Goal: Information Seeking & Learning: Learn about a topic

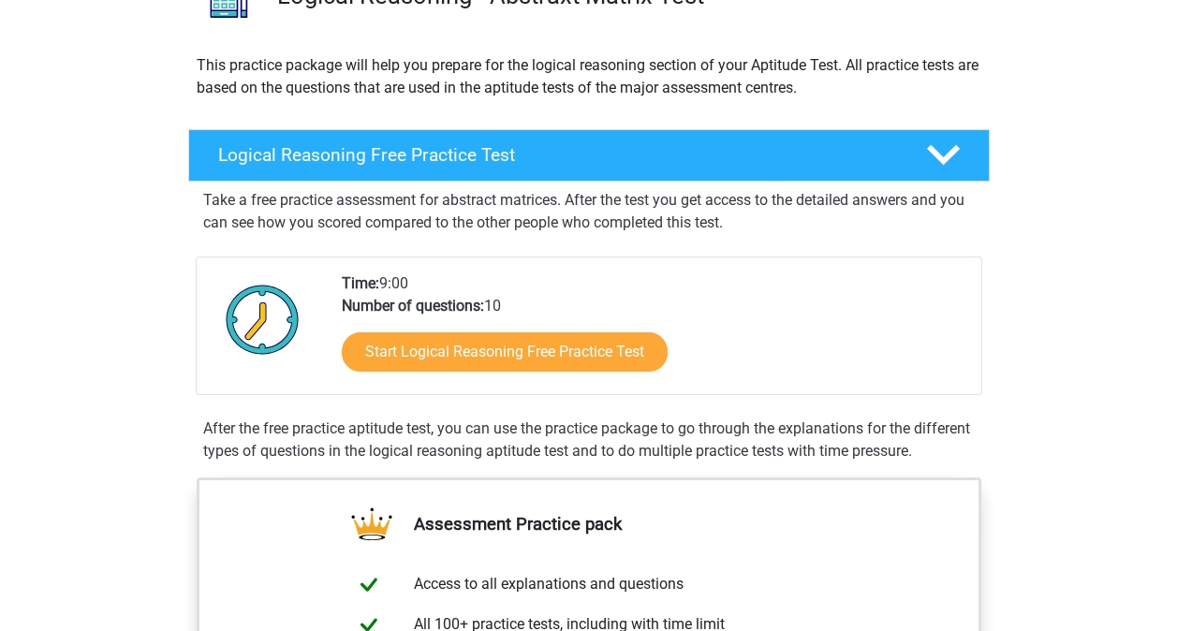
scroll to position [156, 0]
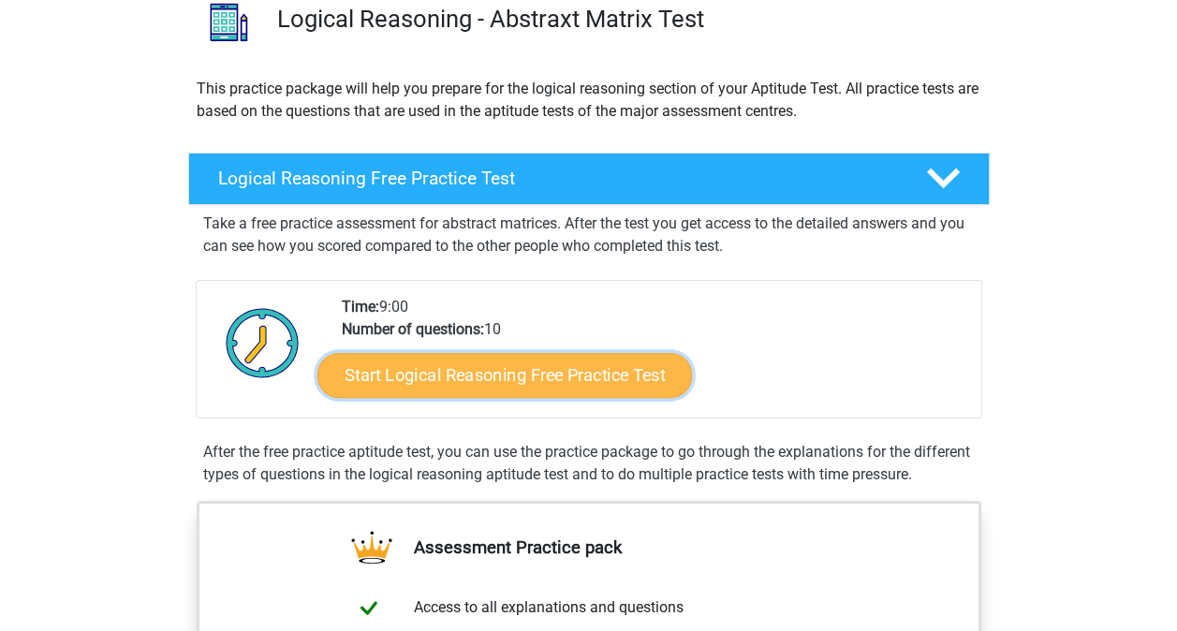
click at [398, 377] on link "Start Logical Reasoning Free Practice Test" at bounding box center [504, 374] width 375 height 45
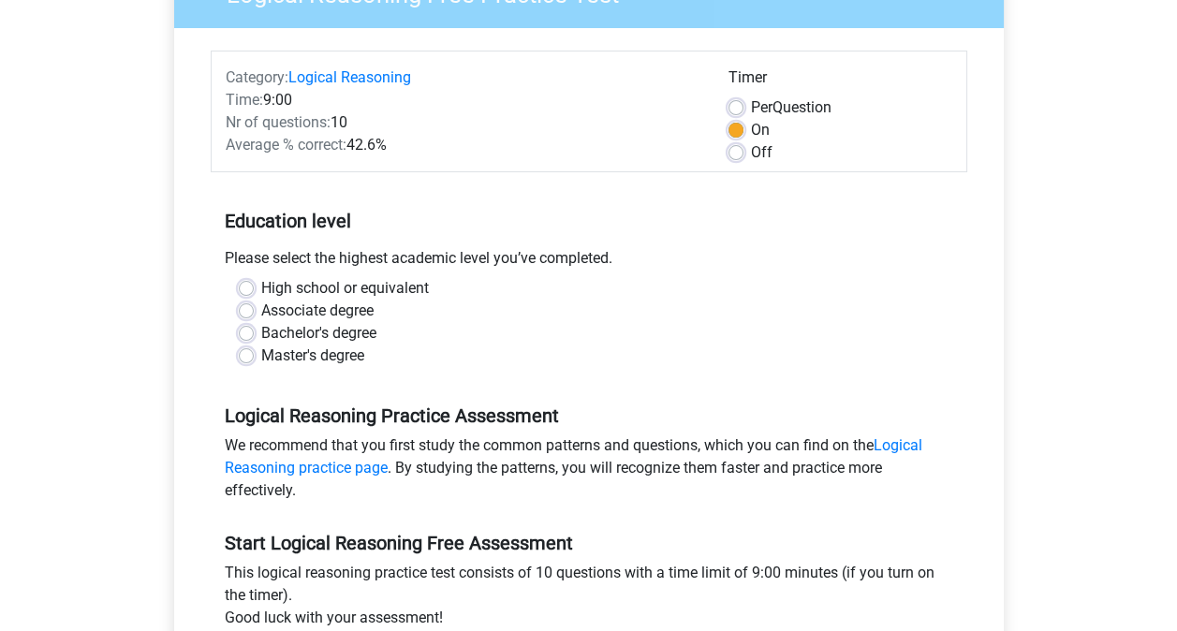
scroll to position [191, 0]
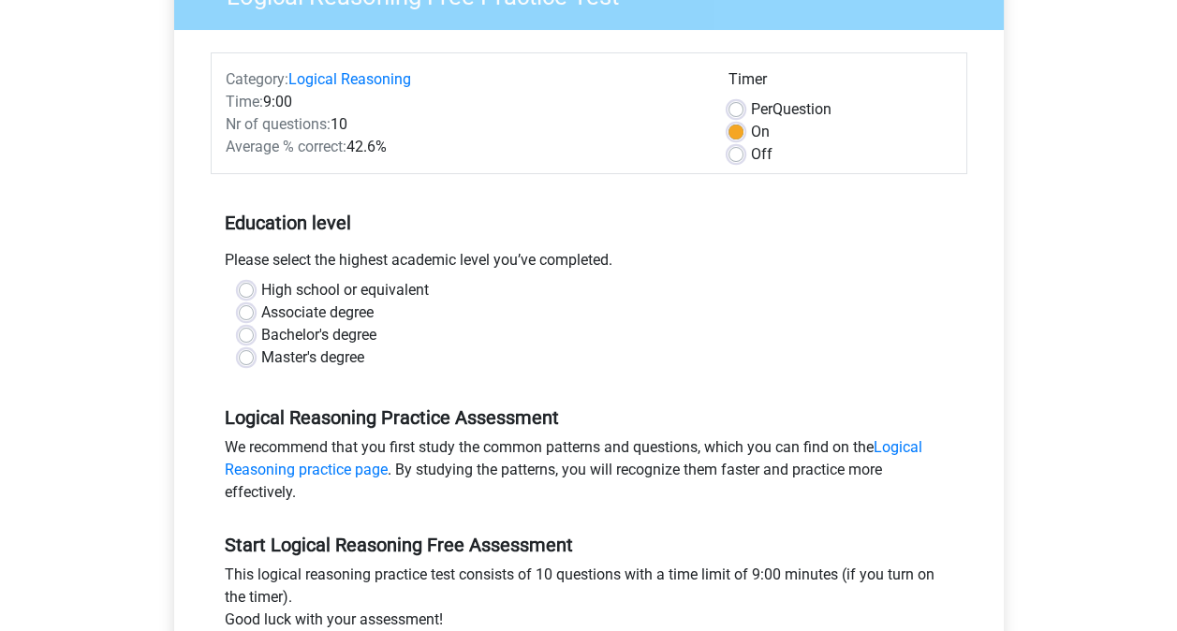
click at [360, 359] on label "Master's degree" at bounding box center [312, 358] width 103 height 22
click at [254, 359] on input "Master's degree" at bounding box center [246, 356] width 15 height 19
radio input "true"
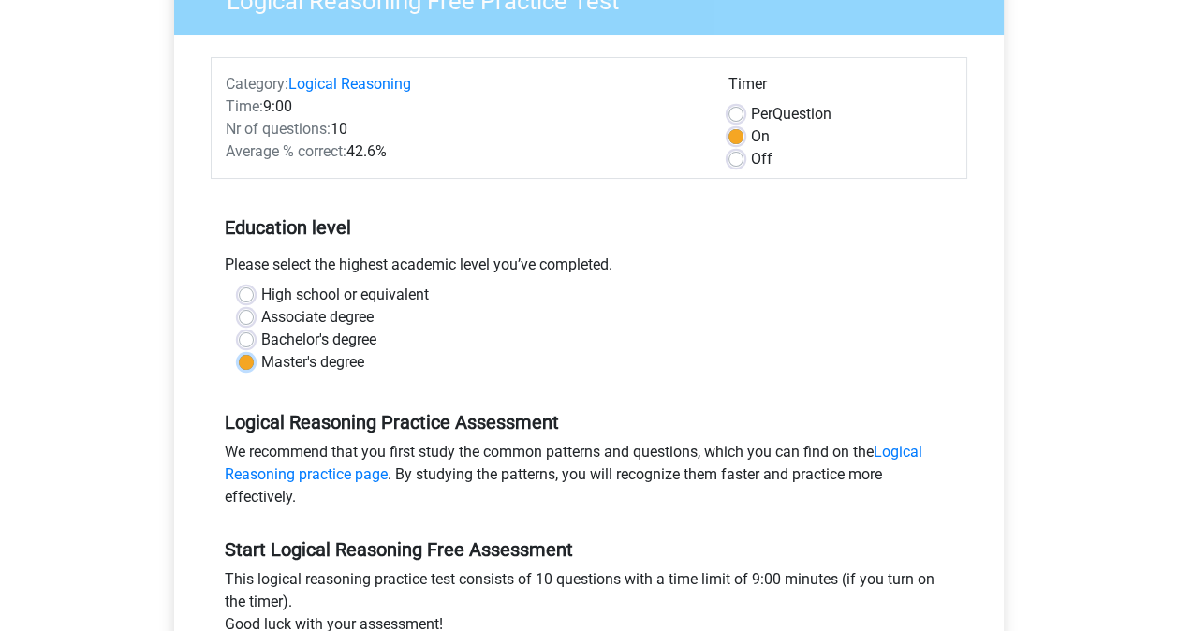
scroll to position [184, 0]
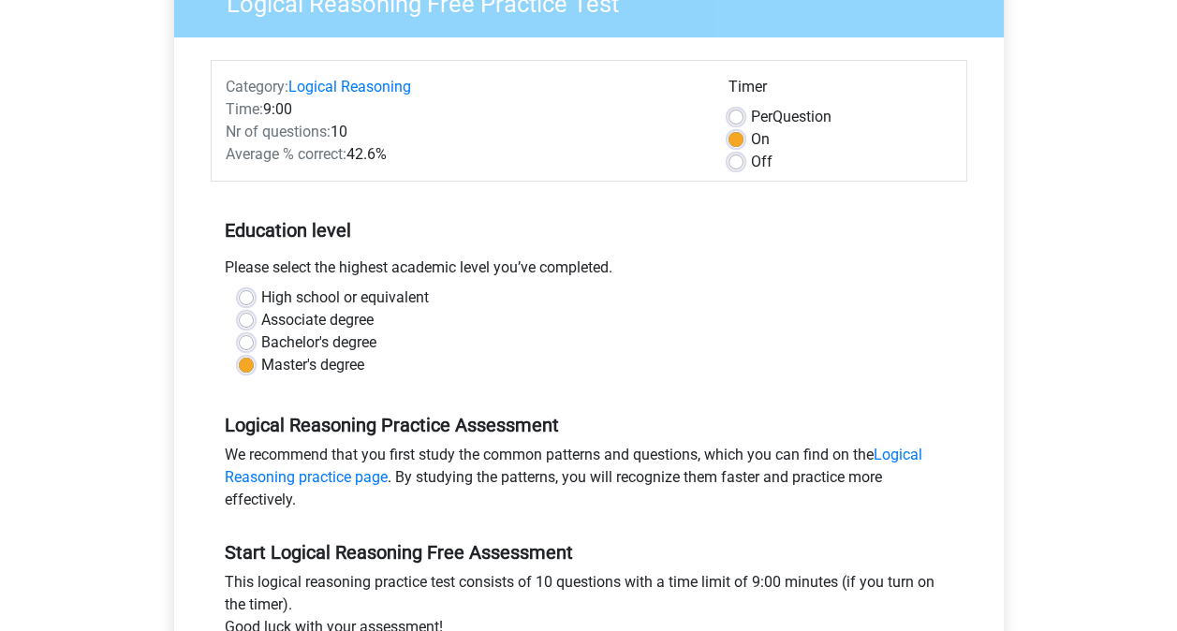
click at [751, 157] on label "Off" at bounding box center [762, 162] width 22 height 22
click at [737, 157] on input "Off" at bounding box center [736, 160] width 15 height 19
radio input "true"
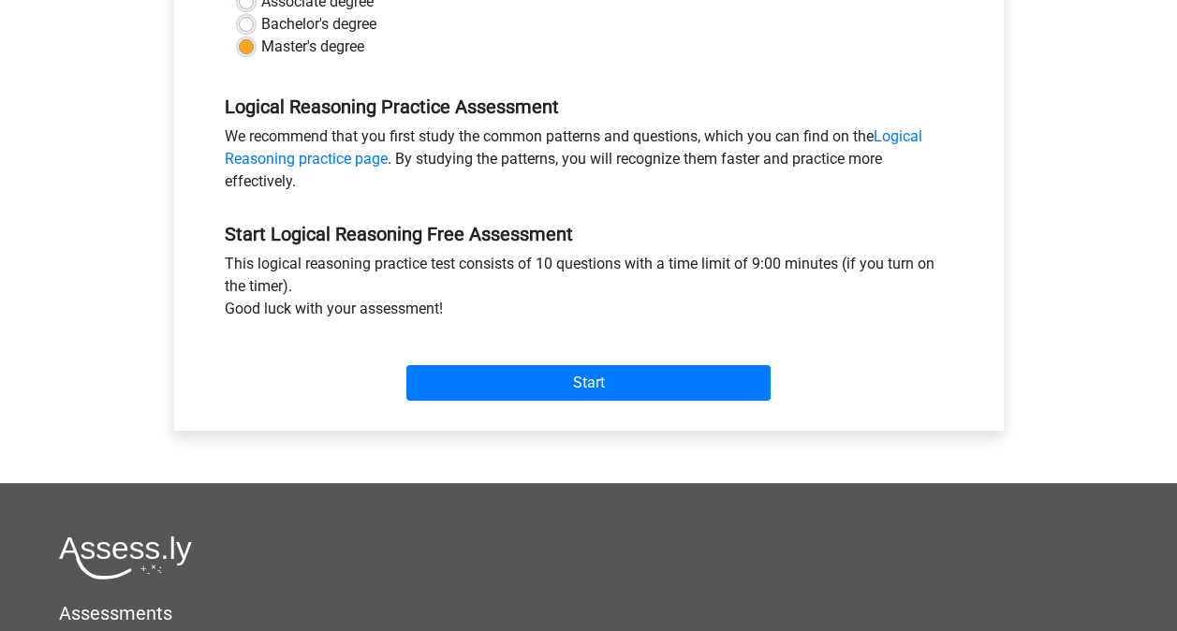
scroll to position [509, 0]
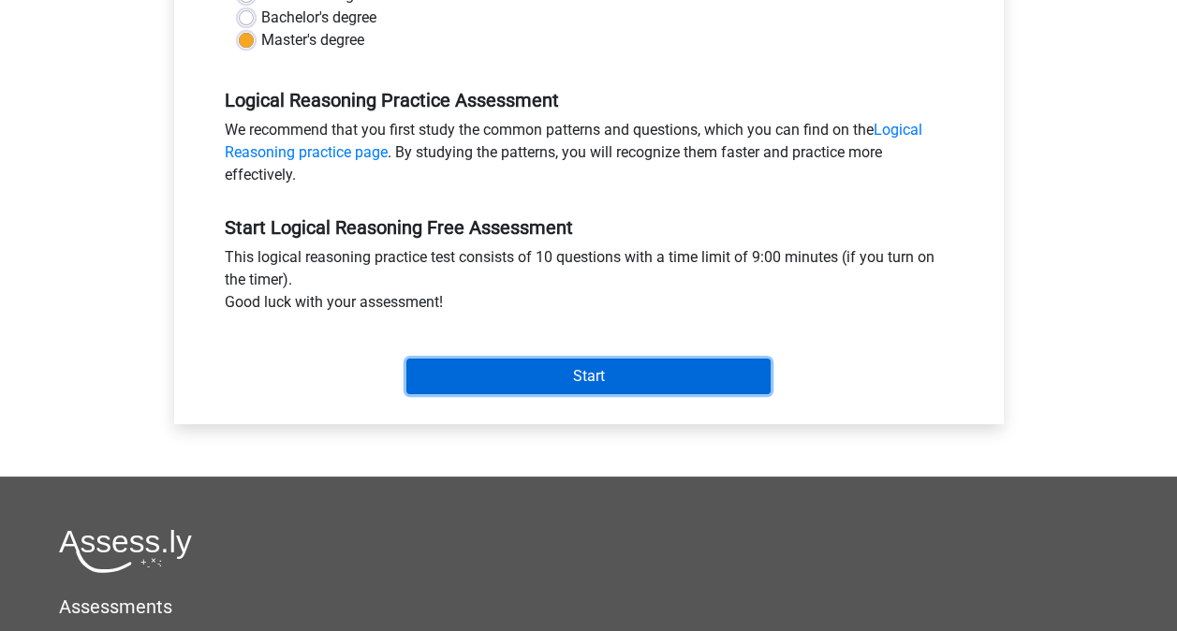
click at [709, 374] on input "Start" at bounding box center [588, 377] width 364 height 36
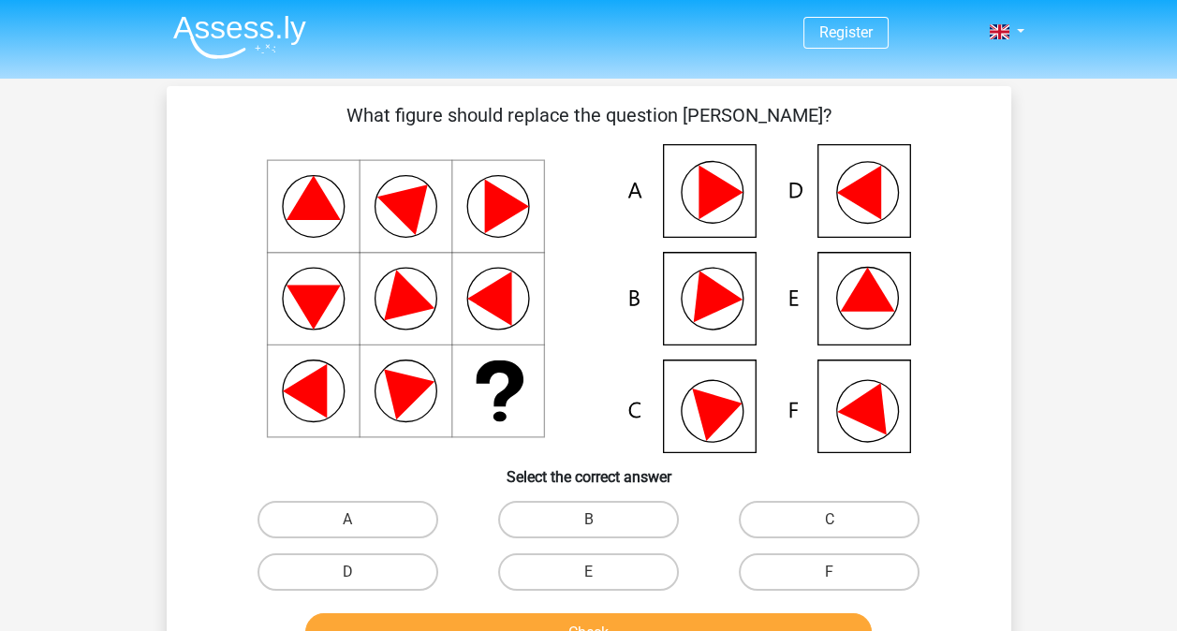
click at [878, 298] on icon at bounding box center [867, 290] width 54 height 44
click at [627, 588] on label "E" at bounding box center [588, 571] width 181 height 37
click at [600, 584] on input "E" at bounding box center [594, 578] width 12 height 12
radio input "true"
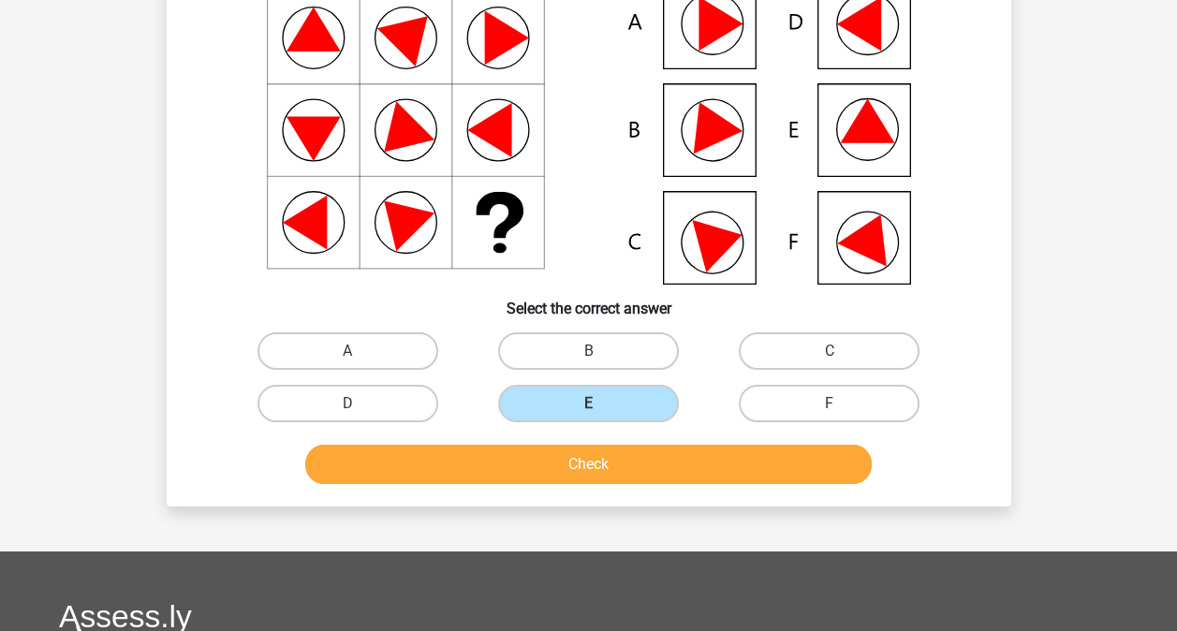
scroll to position [187, 0]
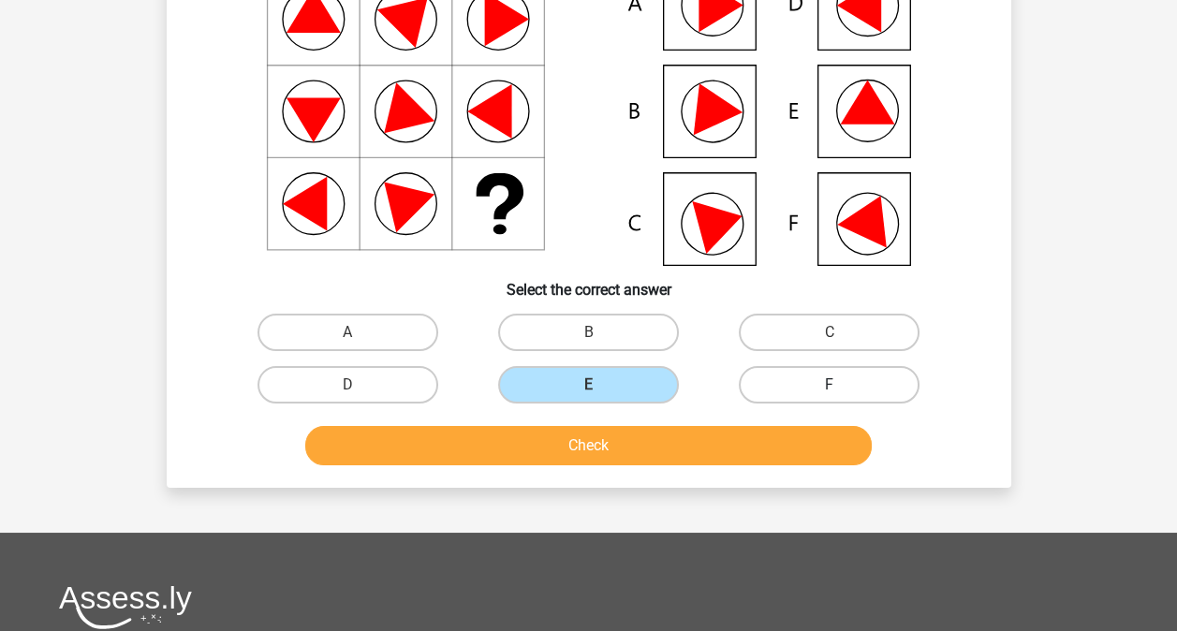
click at [795, 387] on label "F" at bounding box center [829, 384] width 181 height 37
click at [830, 387] on input "F" at bounding box center [836, 391] width 12 height 12
radio input "true"
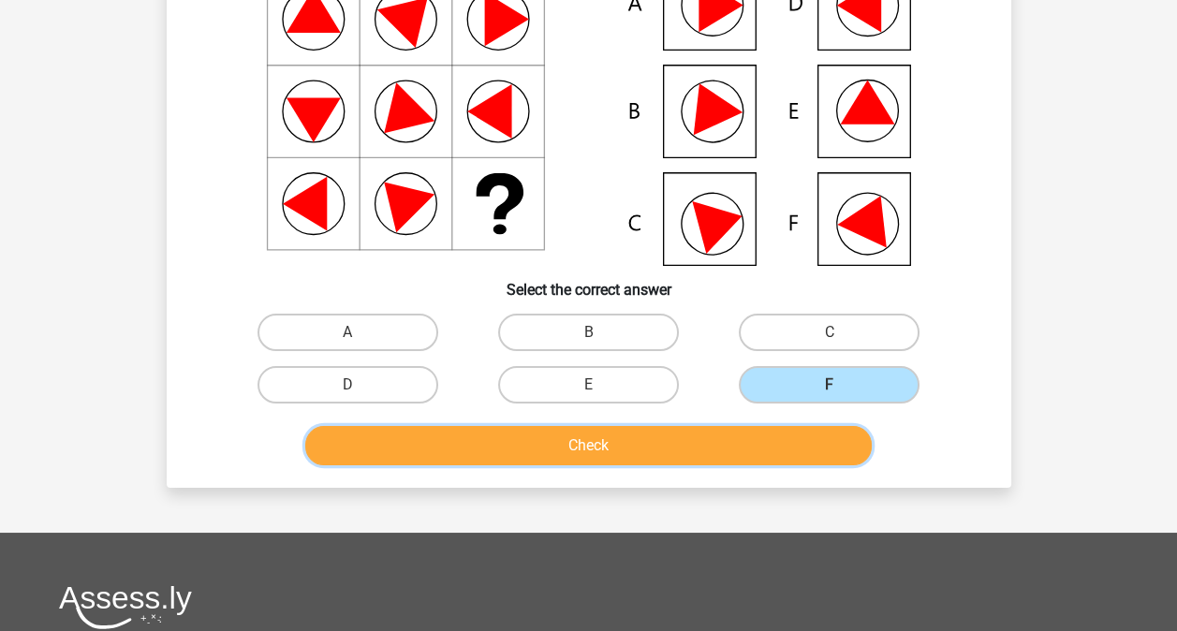
click at [775, 451] on button "Check" at bounding box center [588, 445] width 567 height 39
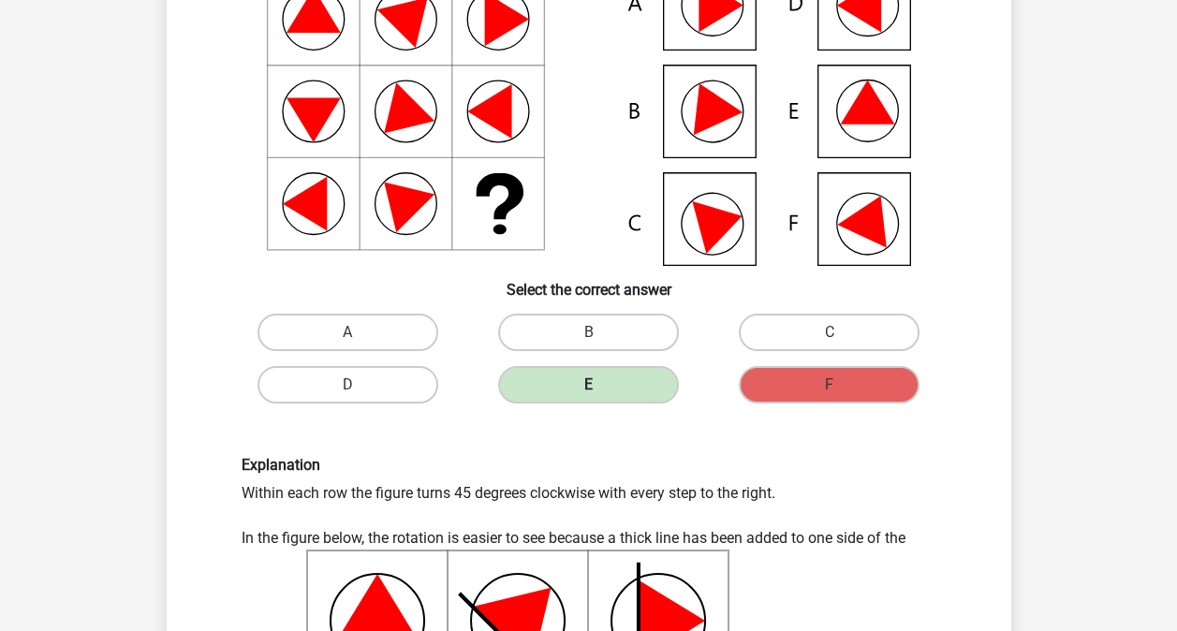
click at [633, 385] on label "E" at bounding box center [588, 384] width 181 height 37
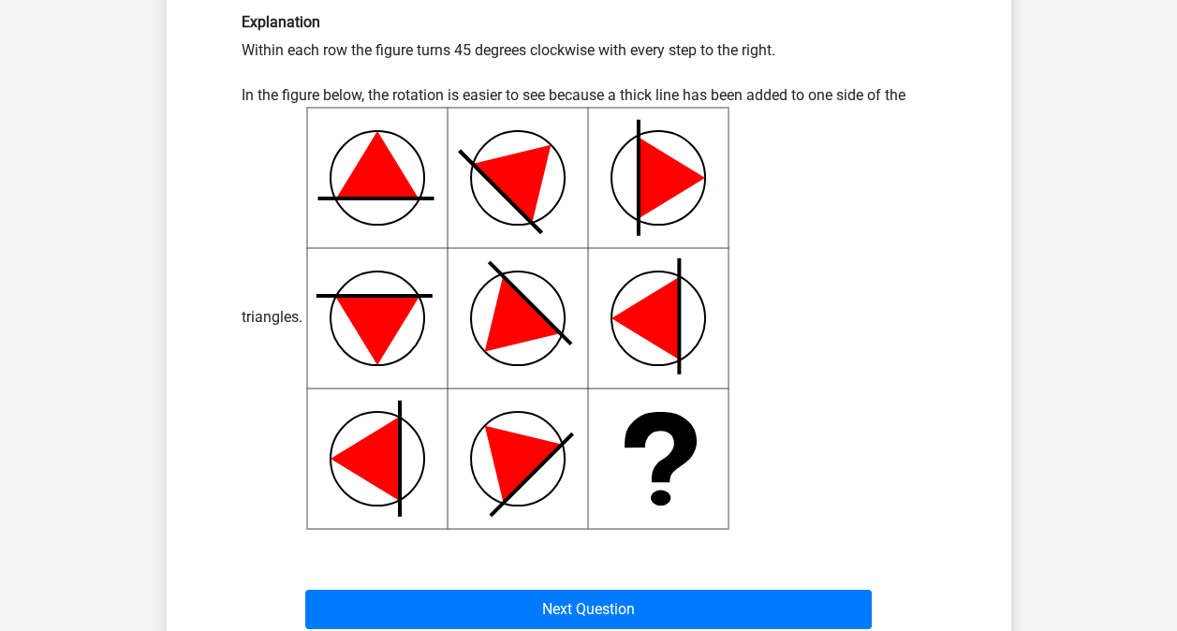
scroll to position [749, 0]
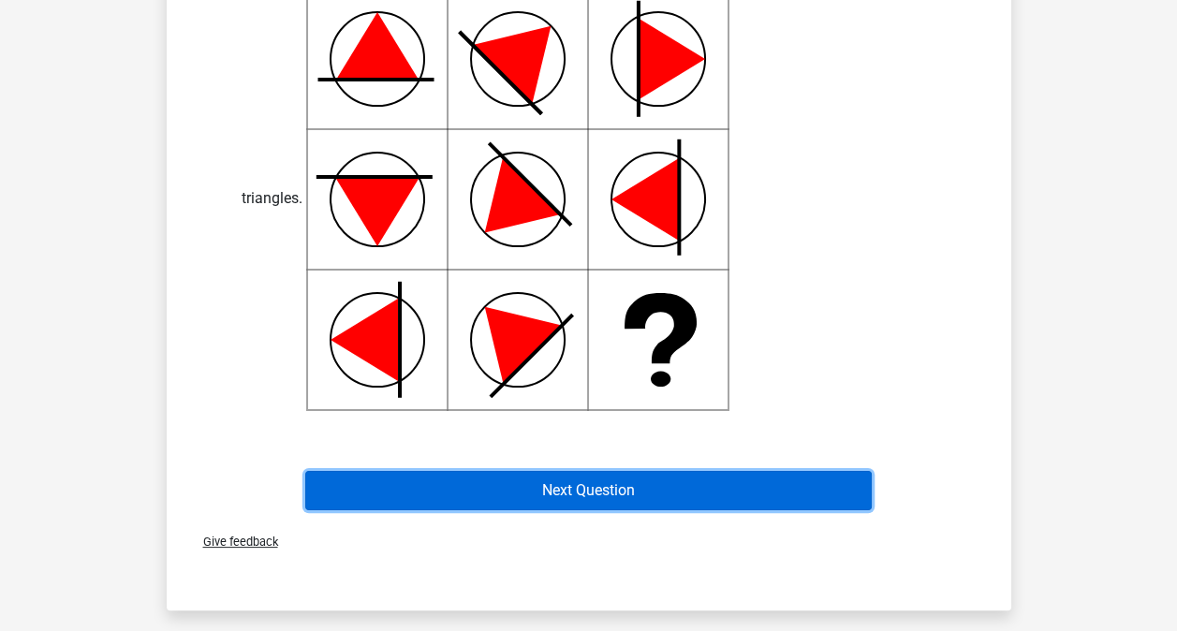
click at [730, 471] on button "Next Question" at bounding box center [588, 490] width 567 height 39
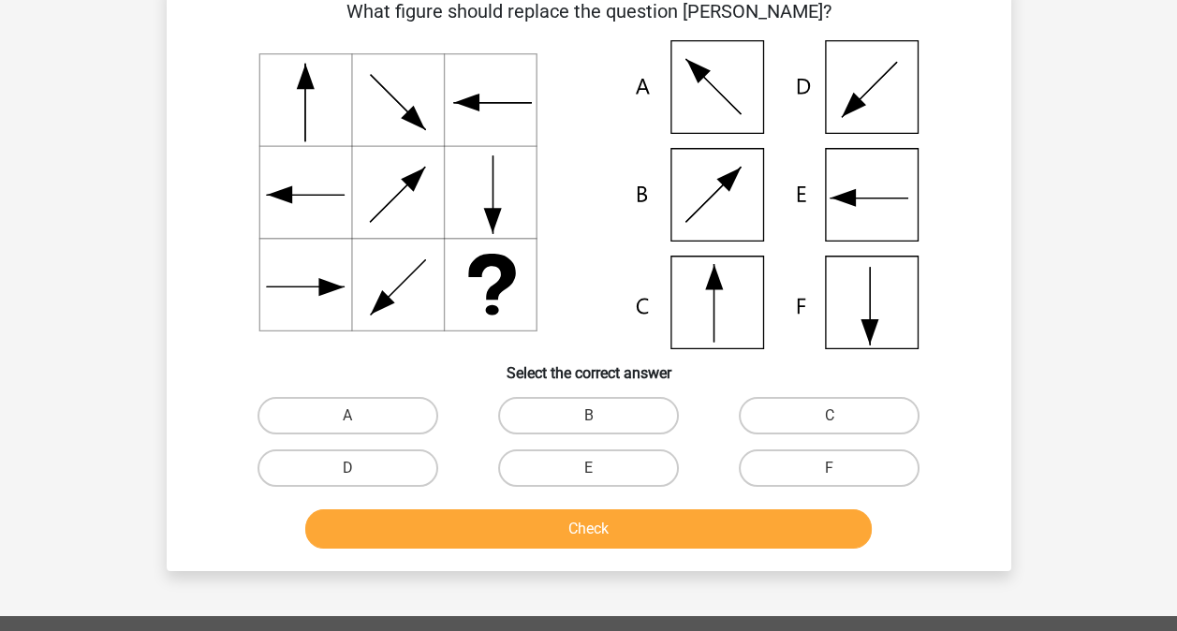
scroll to position [86, 0]
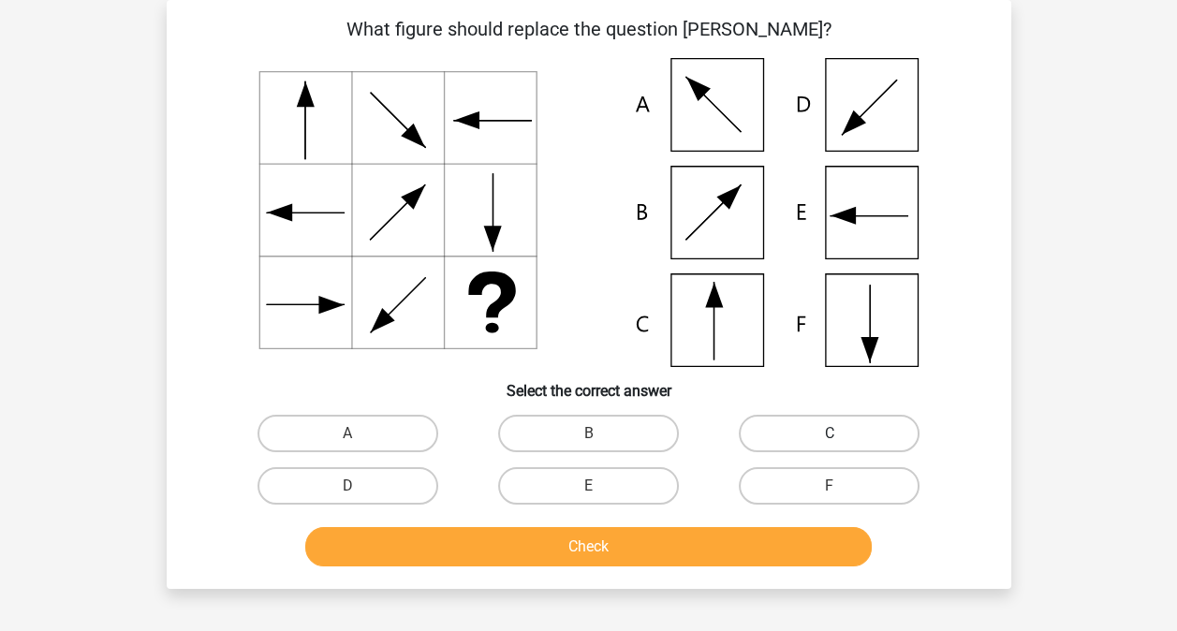
click at [782, 437] on label "C" at bounding box center [829, 433] width 181 height 37
click at [830, 437] on input "C" at bounding box center [836, 440] width 12 height 12
radio input "true"
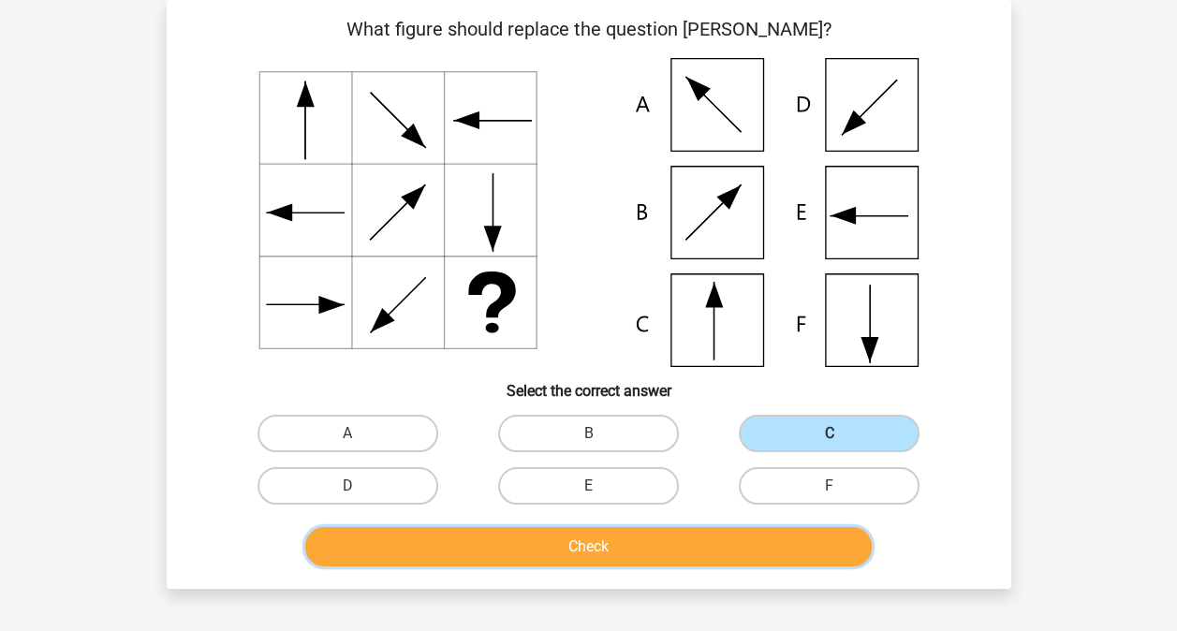
click at [761, 535] on button "Check" at bounding box center [588, 546] width 567 height 39
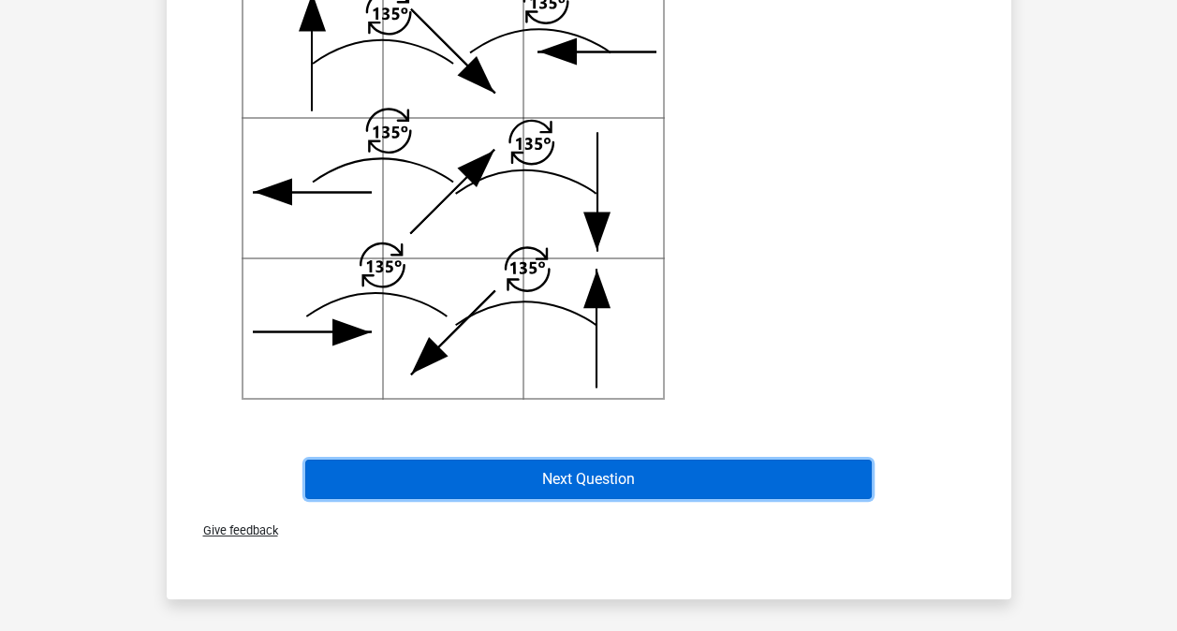
click at [679, 484] on button "Next Question" at bounding box center [588, 479] width 567 height 39
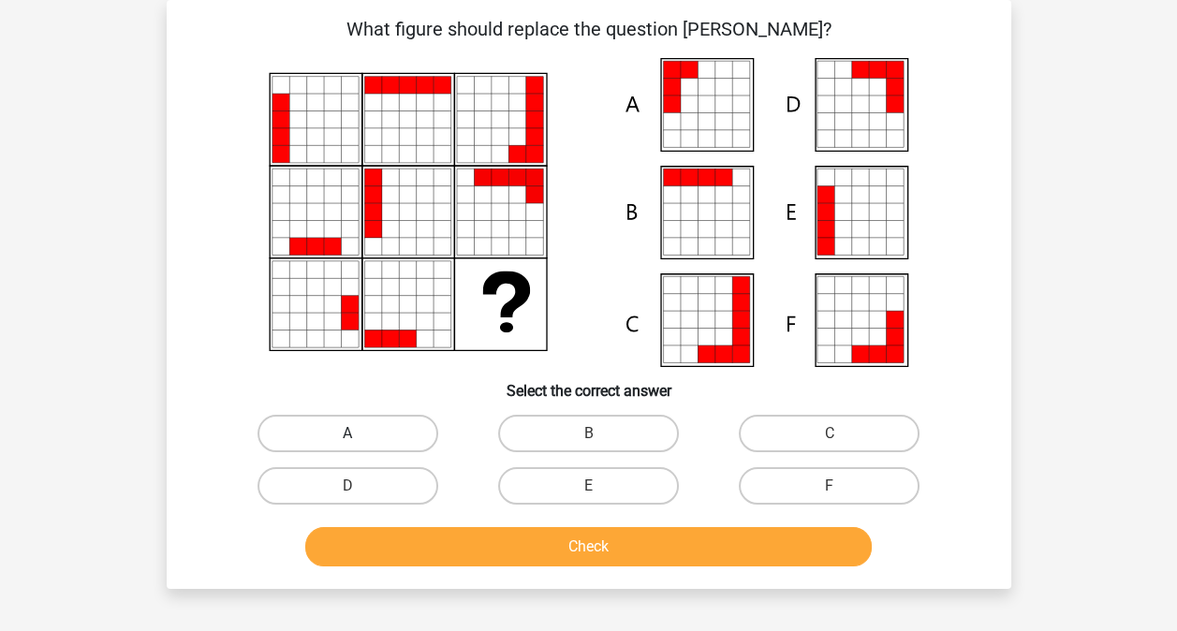
click at [391, 420] on label "A" at bounding box center [348, 433] width 181 height 37
click at [360, 434] on input "A" at bounding box center [353, 440] width 12 height 12
radio input "true"
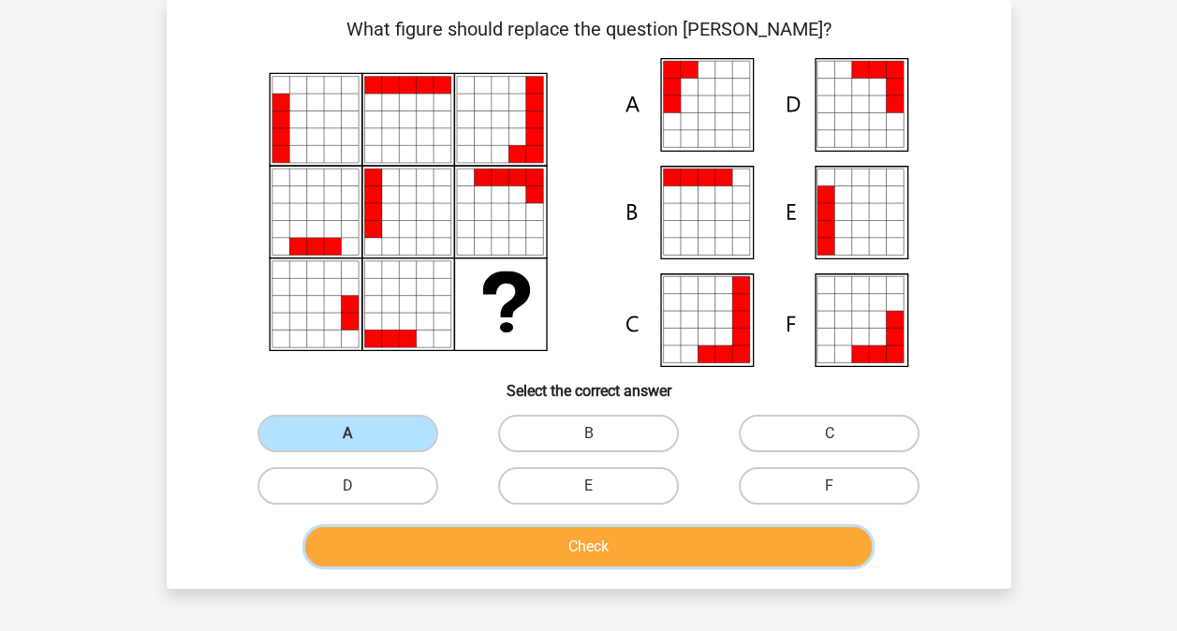
click at [488, 561] on button "Check" at bounding box center [588, 546] width 567 height 39
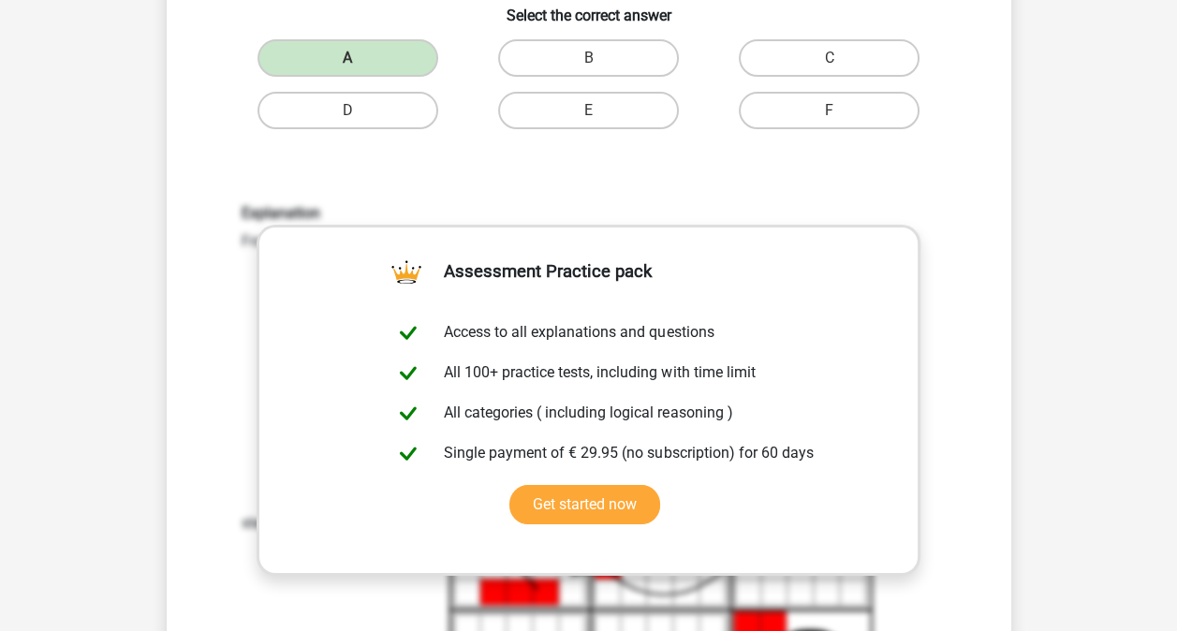
scroll to position [461, 0]
click at [981, 337] on div "What figure should replace the question mark?" at bounding box center [589, 271] width 830 height 1262
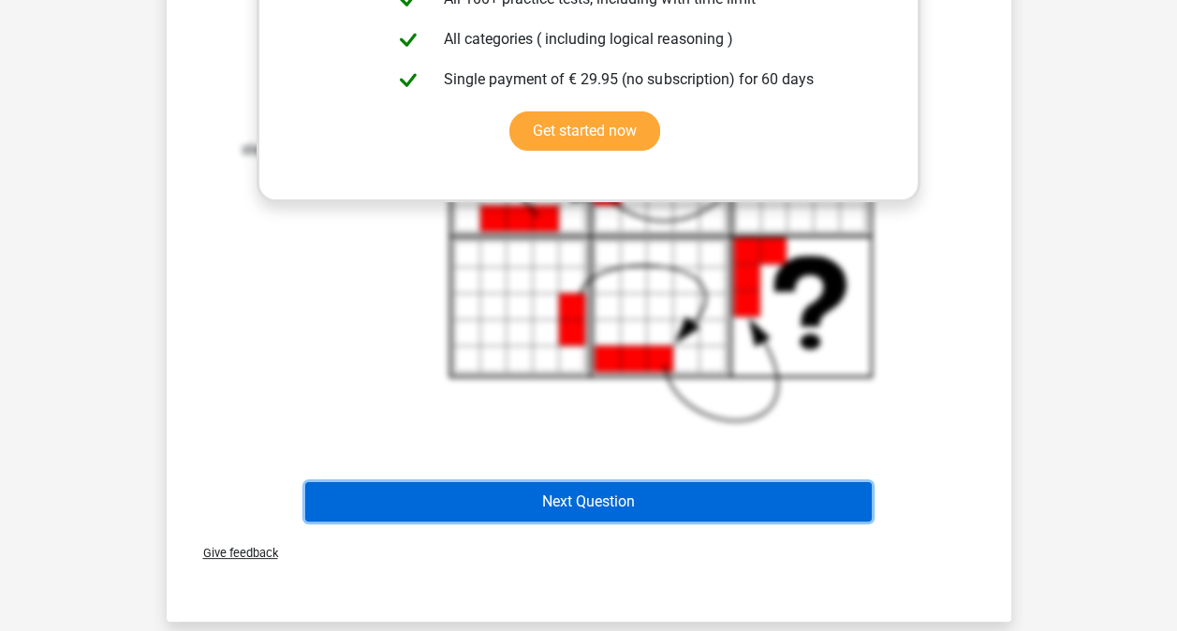
click at [656, 498] on button "Next Question" at bounding box center [588, 501] width 567 height 39
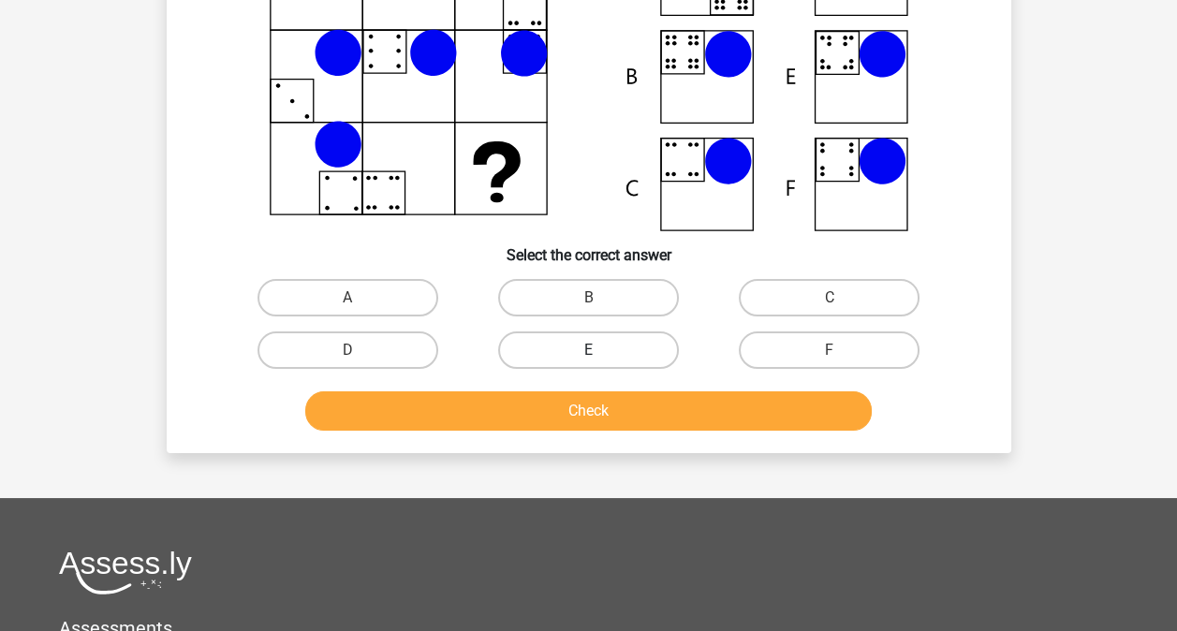
scroll to position [86, 0]
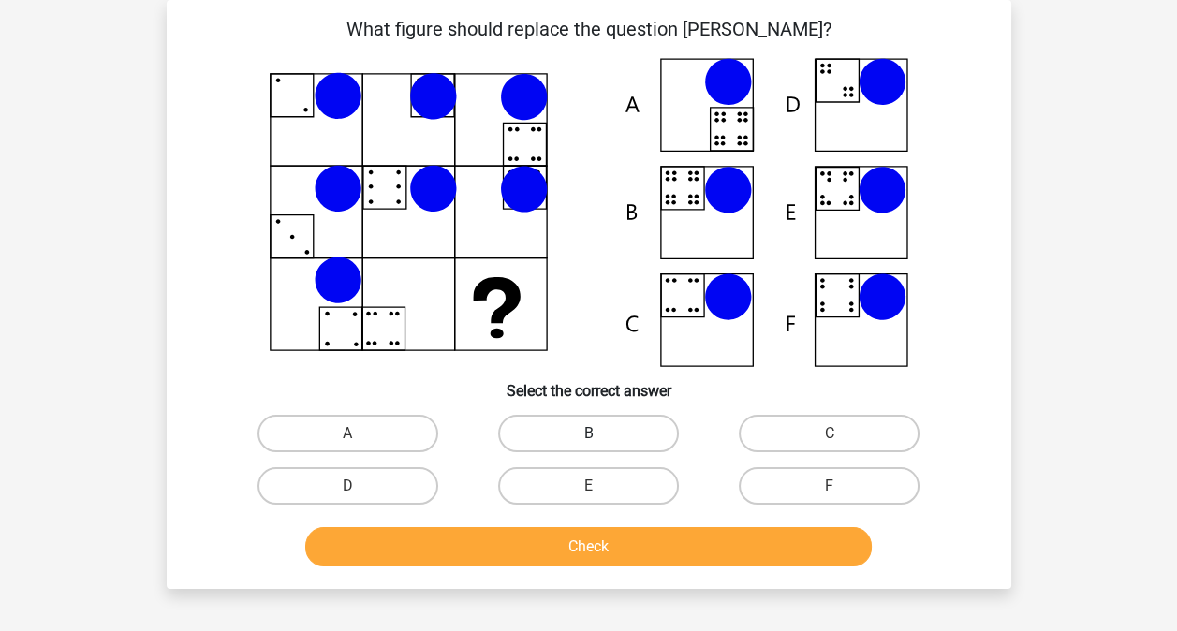
click at [624, 436] on label "B" at bounding box center [588, 433] width 181 height 37
click at [600, 436] on input "B" at bounding box center [594, 440] width 12 height 12
radio input "true"
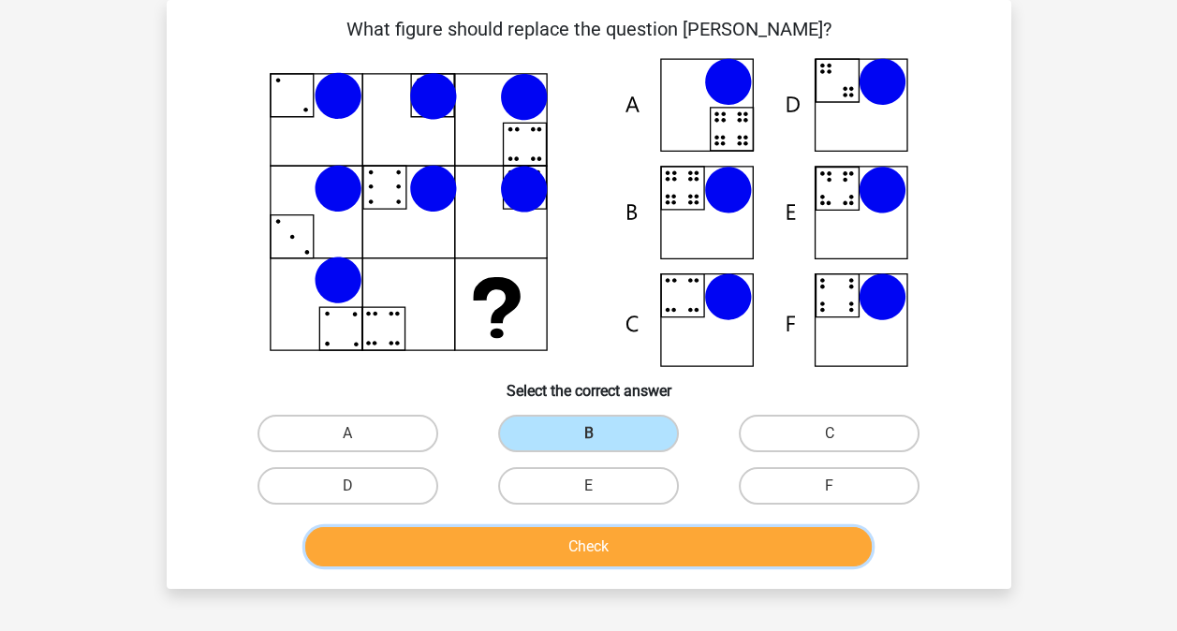
click at [652, 543] on button "Check" at bounding box center [588, 546] width 567 height 39
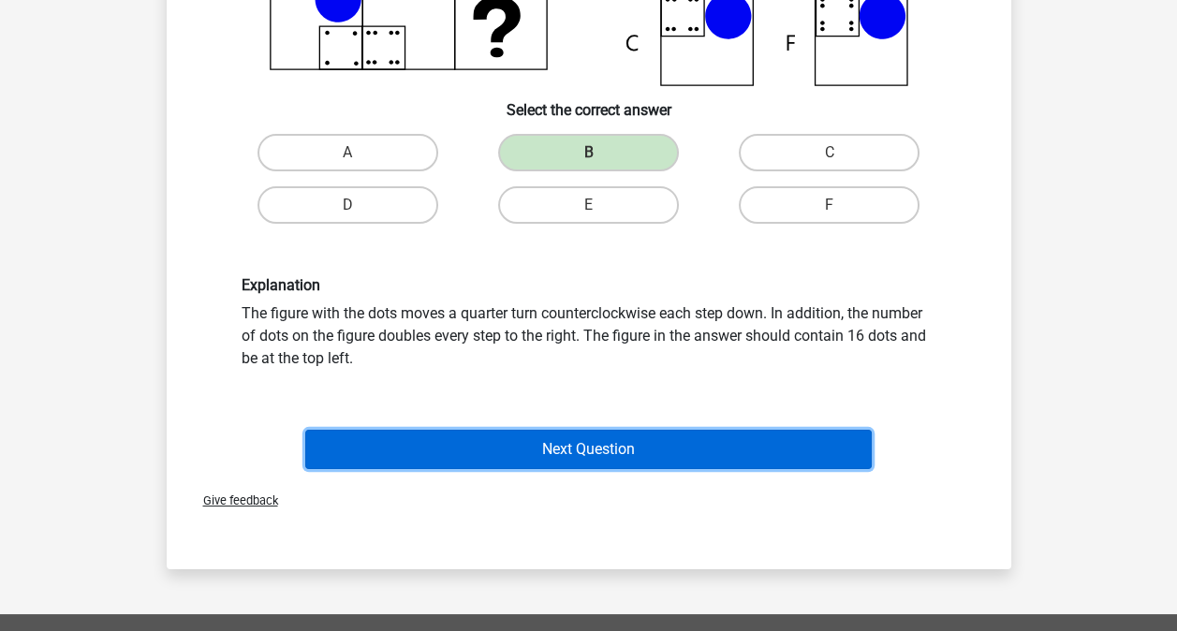
click at [703, 459] on button "Next Question" at bounding box center [588, 449] width 567 height 39
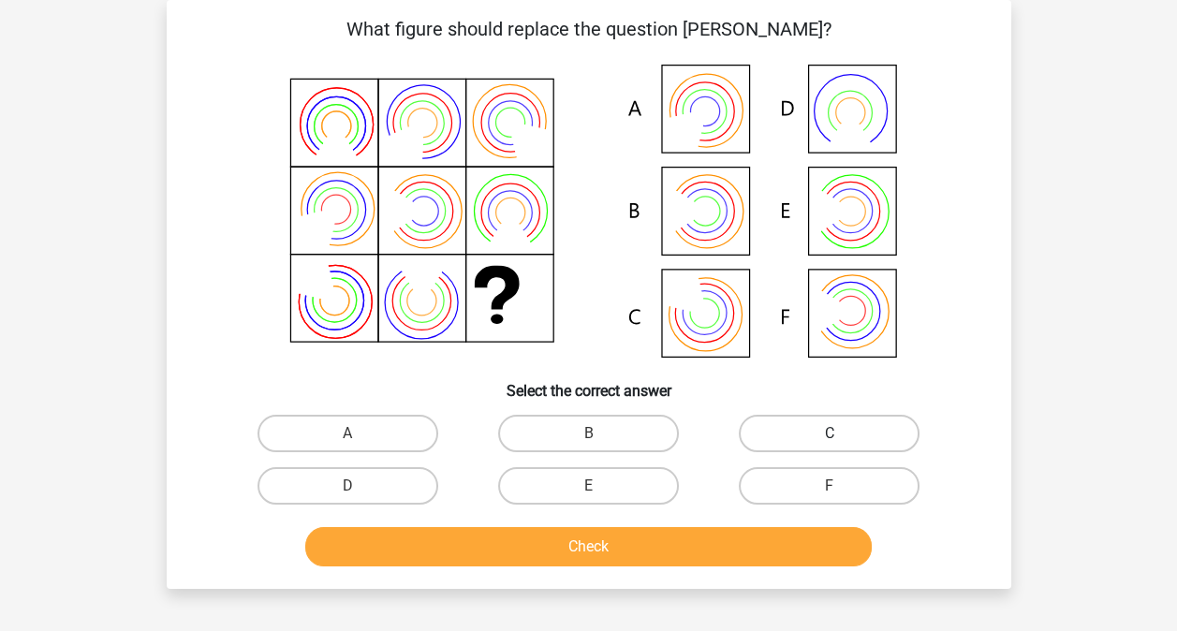
click at [749, 434] on label "C" at bounding box center [829, 433] width 181 height 37
click at [830, 434] on input "C" at bounding box center [836, 440] width 12 height 12
radio input "true"
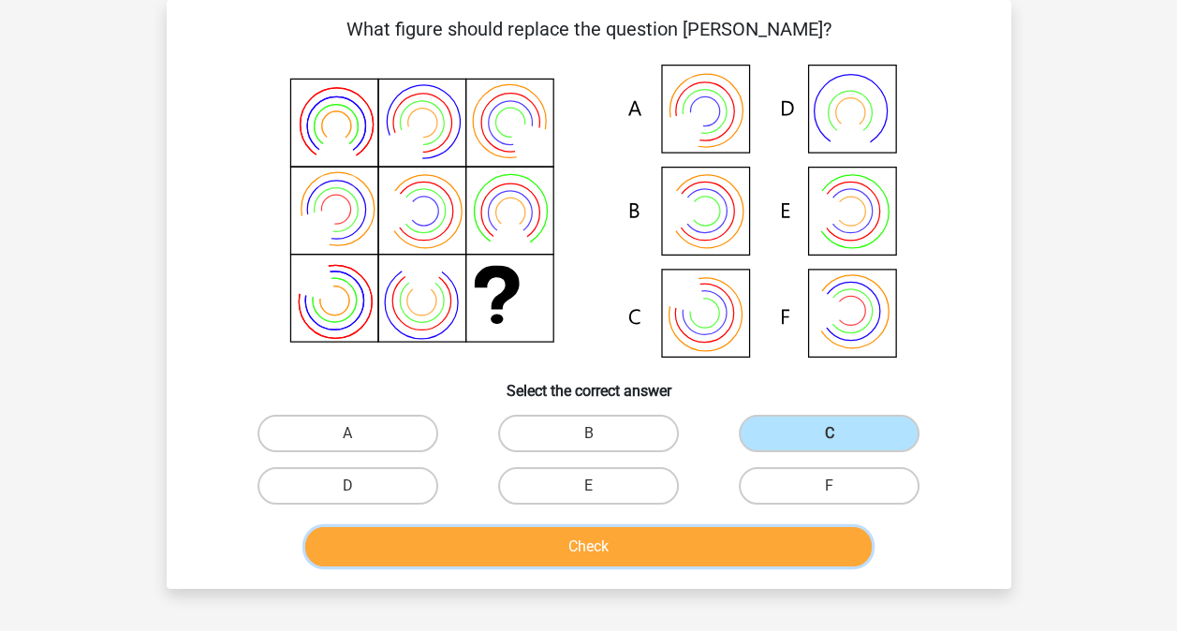
click at [789, 547] on button "Check" at bounding box center [588, 546] width 567 height 39
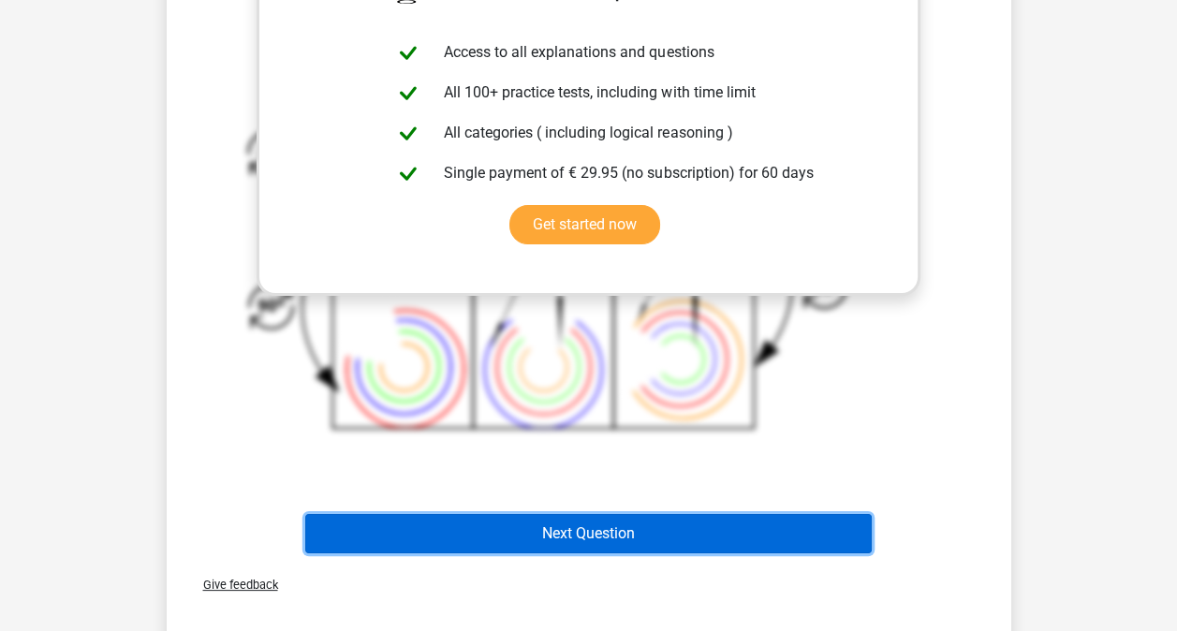
click at [651, 526] on button "Next Question" at bounding box center [588, 533] width 567 height 39
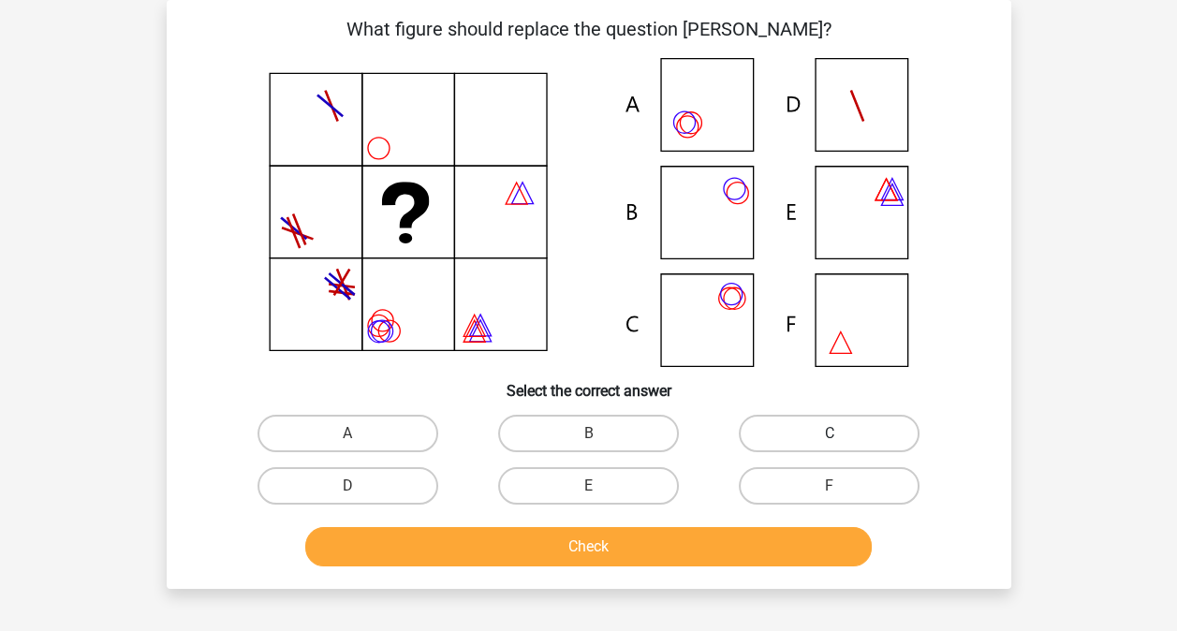
click at [765, 421] on label "C" at bounding box center [829, 433] width 181 height 37
click at [830, 434] on input "C" at bounding box center [836, 440] width 12 height 12
radio input "true"
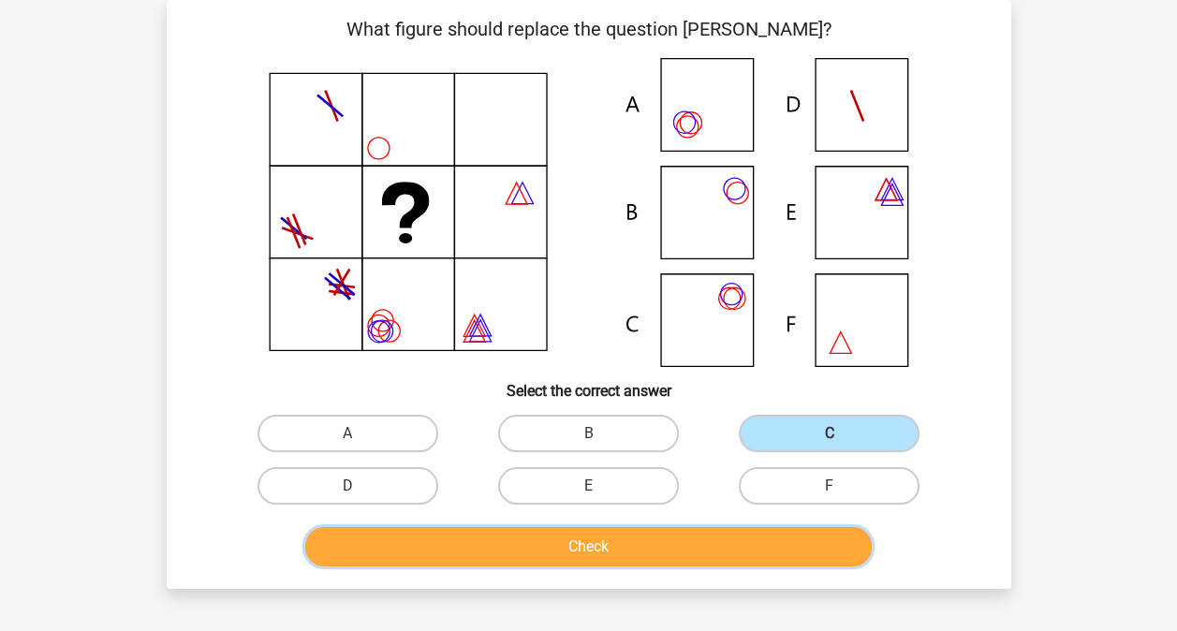
click at [704, 535] on button "Check" at bounding box center [588, 546] width 567 height 39
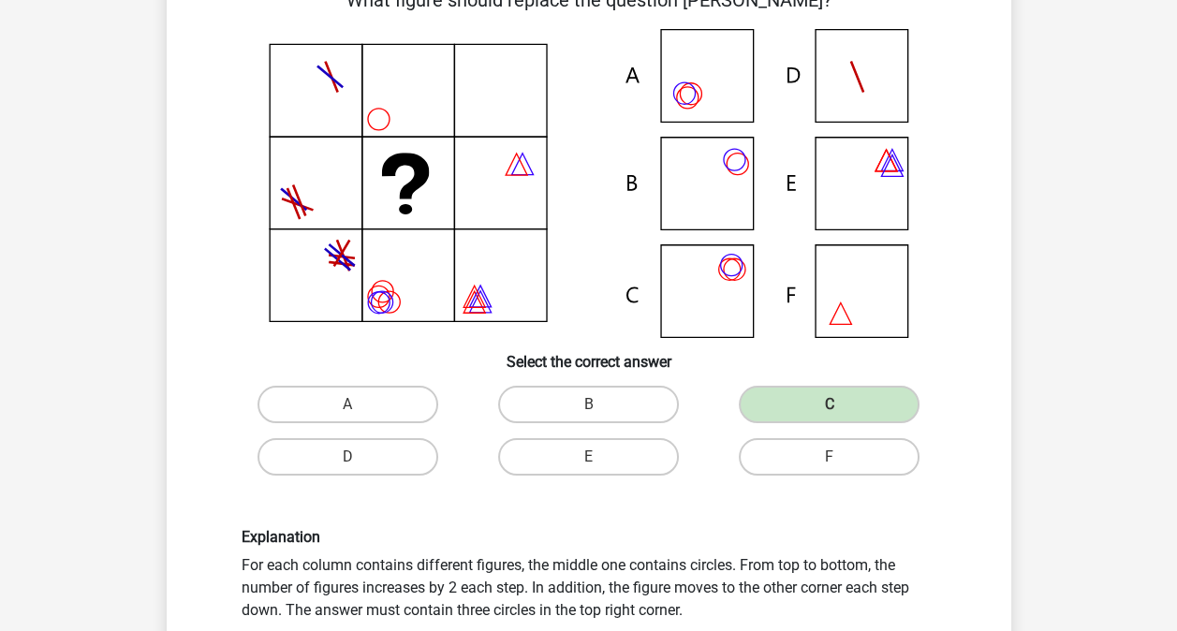
scroll to position [114, 0]
click at [632, 524] on div "Explanation For each column contains different figures, the middle one contains…" at bounding box center [589, 575] width 785 height 183
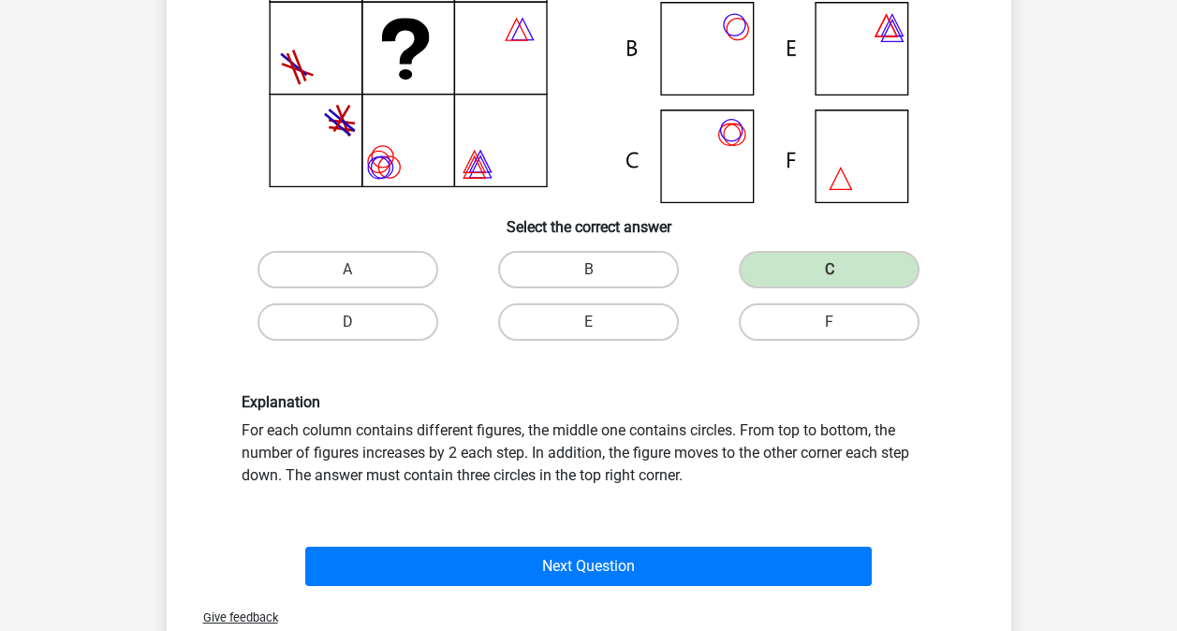
scroll to position [249, 0]
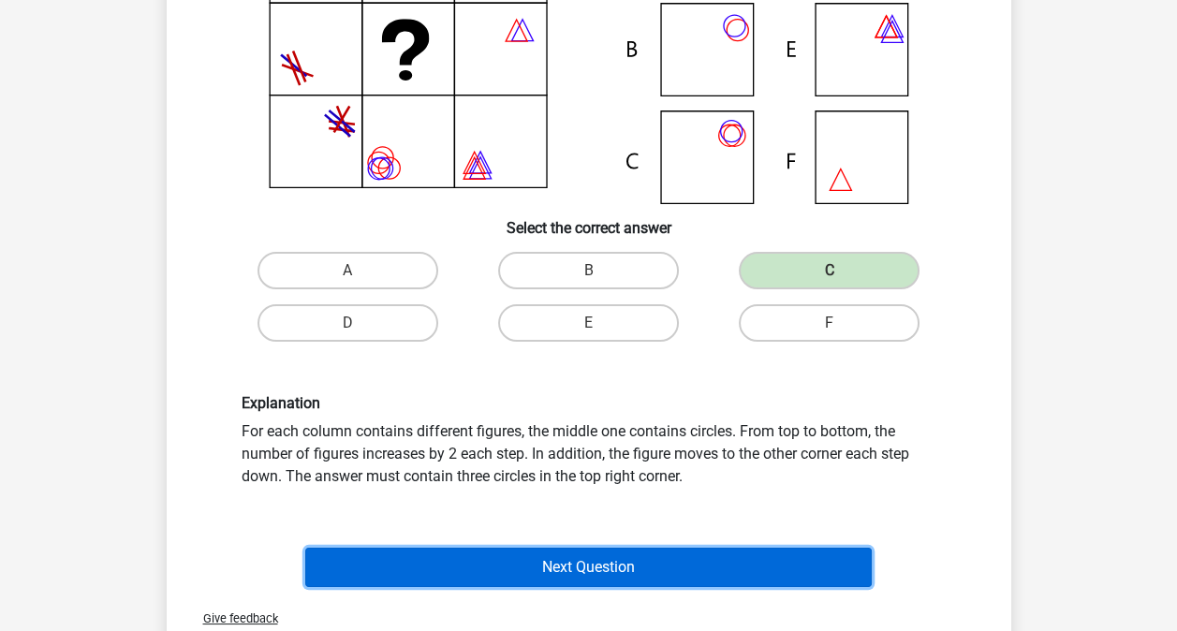
click at [628, 570] on button "Next Question" at bounding box center [588, 567] width 567 height 39
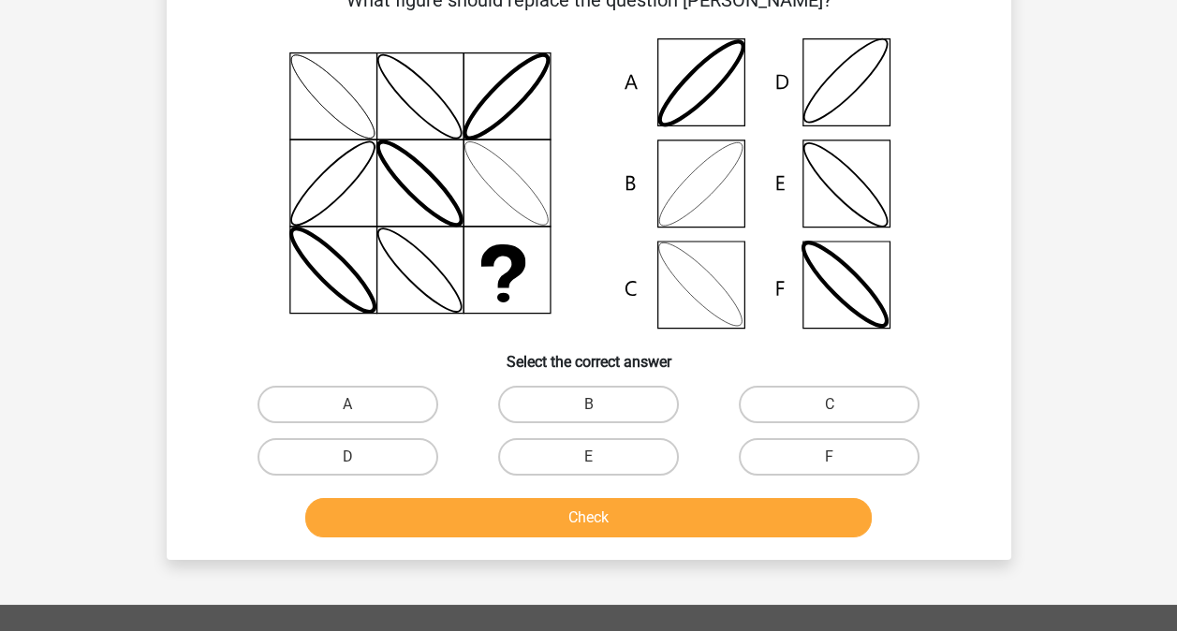
scroll to position [86, 0]
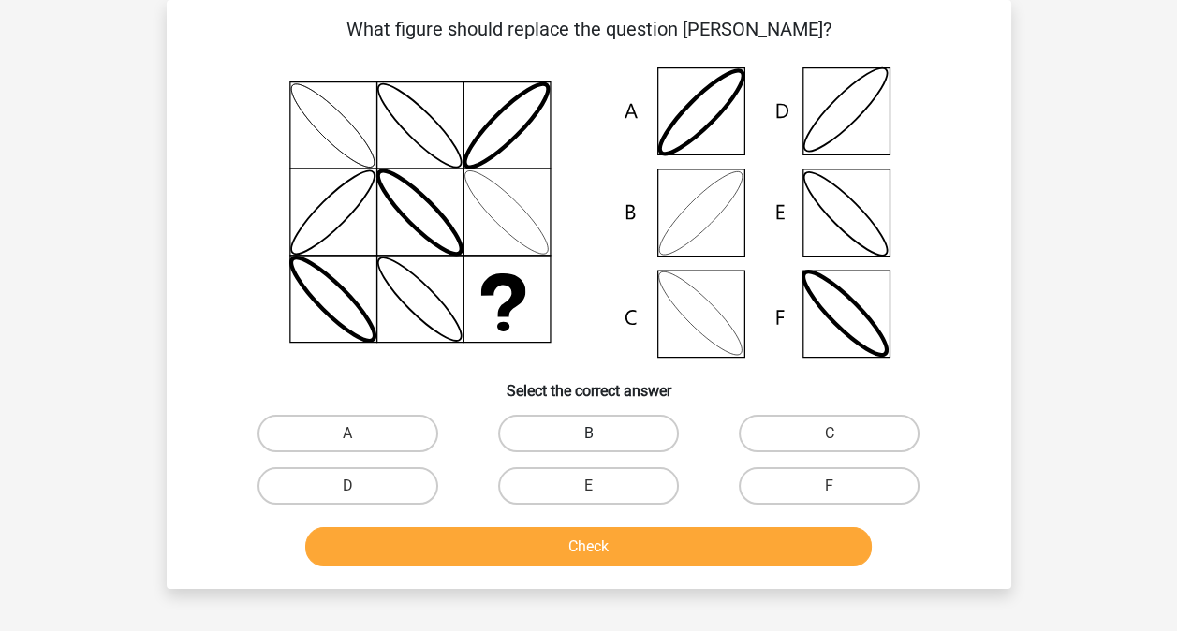
click at [636, 422] on label "B" at bounding box center [588, 433] width 181 height 37
click at [600, 434] on input "B" at bounding box center [594, 440] width 12 height 12
radio input "true"
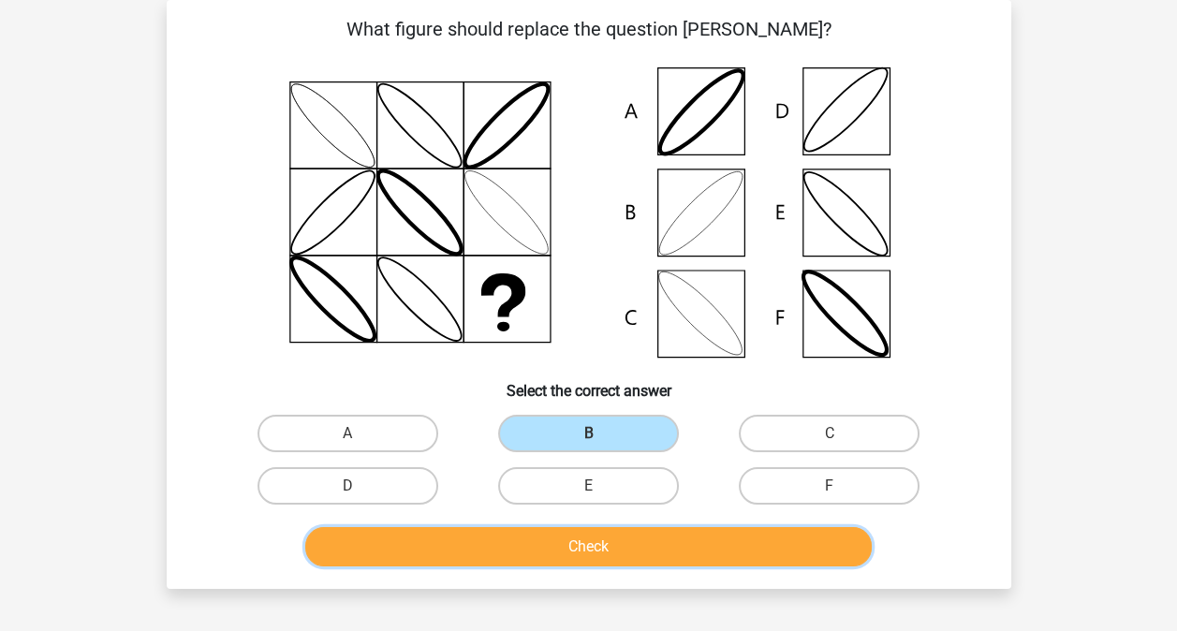
click at [689, 540] on button "Check" at bounding box center [588, 546] width 567 height 39
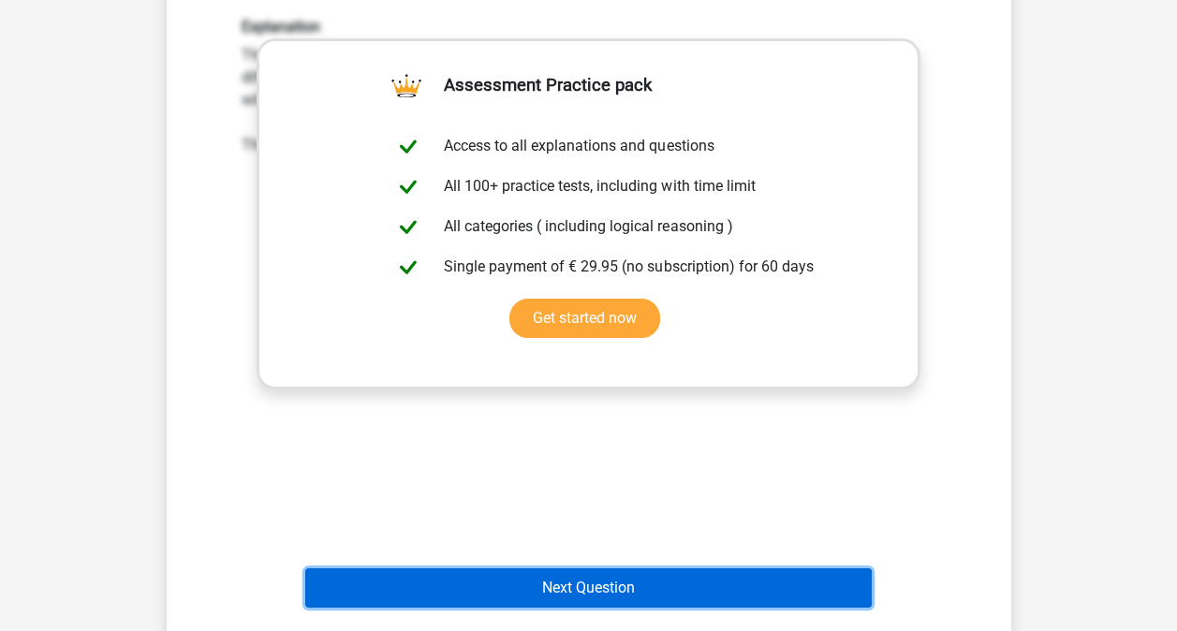
click at [620, 583] on button "Next Question" at bounding box center [588, 587] width 567 height 39
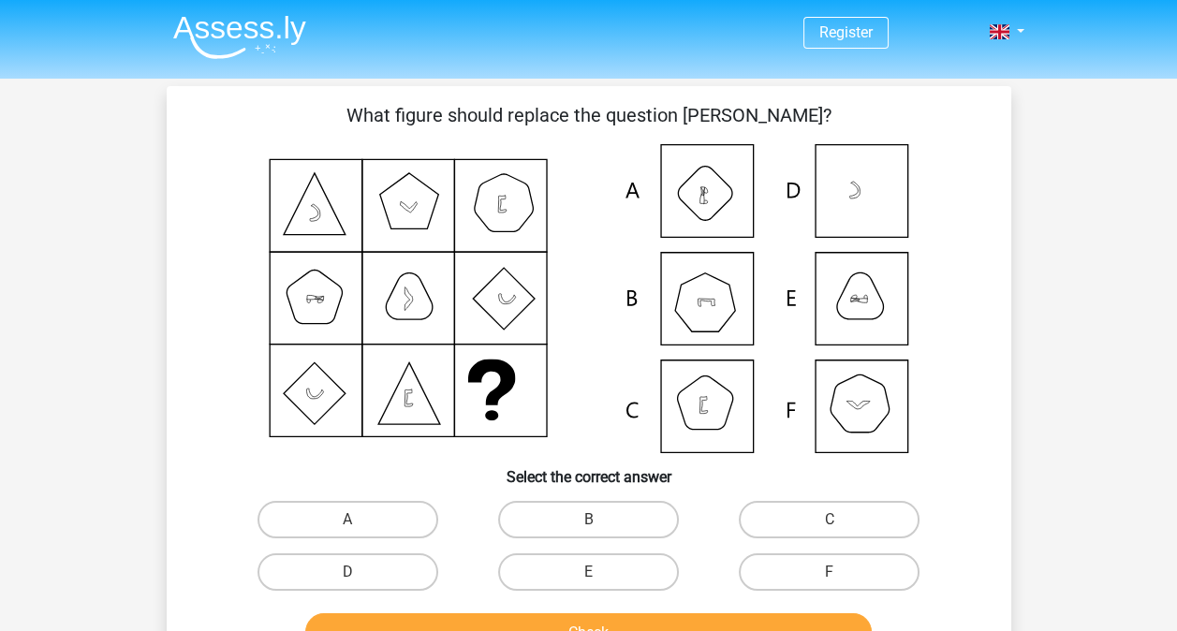
scroll to position [94, 0]
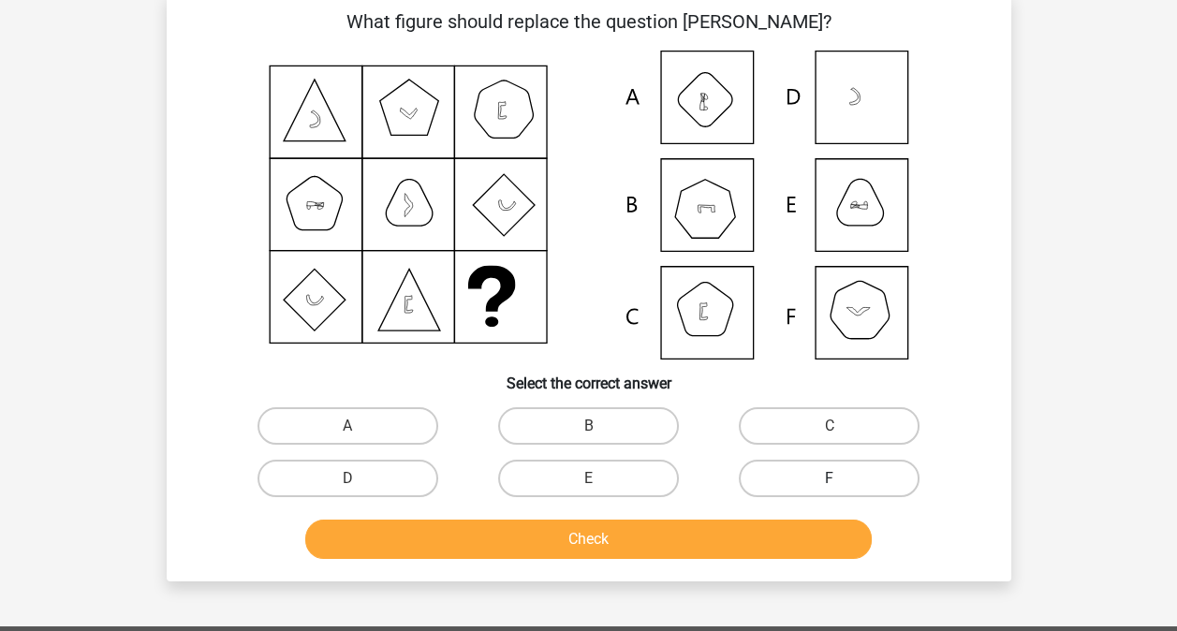
click at [785, 485] on label "F" at bounding box center [829, 478] width 181 height 37
click at [830, 485] on input "F" at bounding box center [836, 485] width 12 height 12
radio input "true"
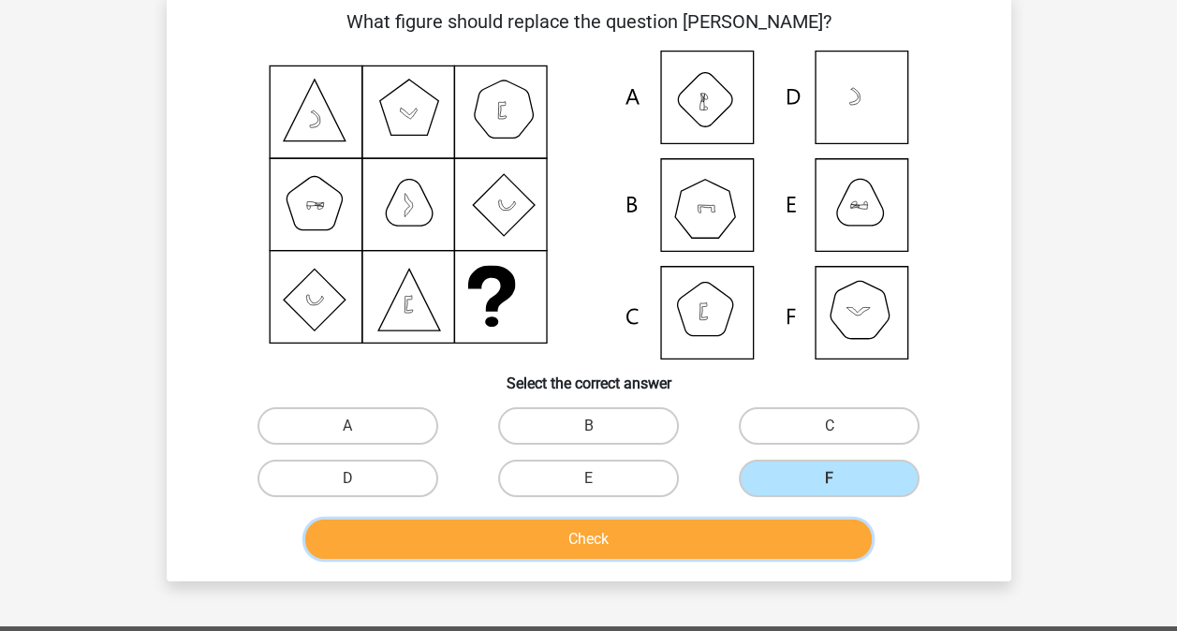
click at [783, 532] on button "Check" at bounding box center [588, 539] width 567 height 39
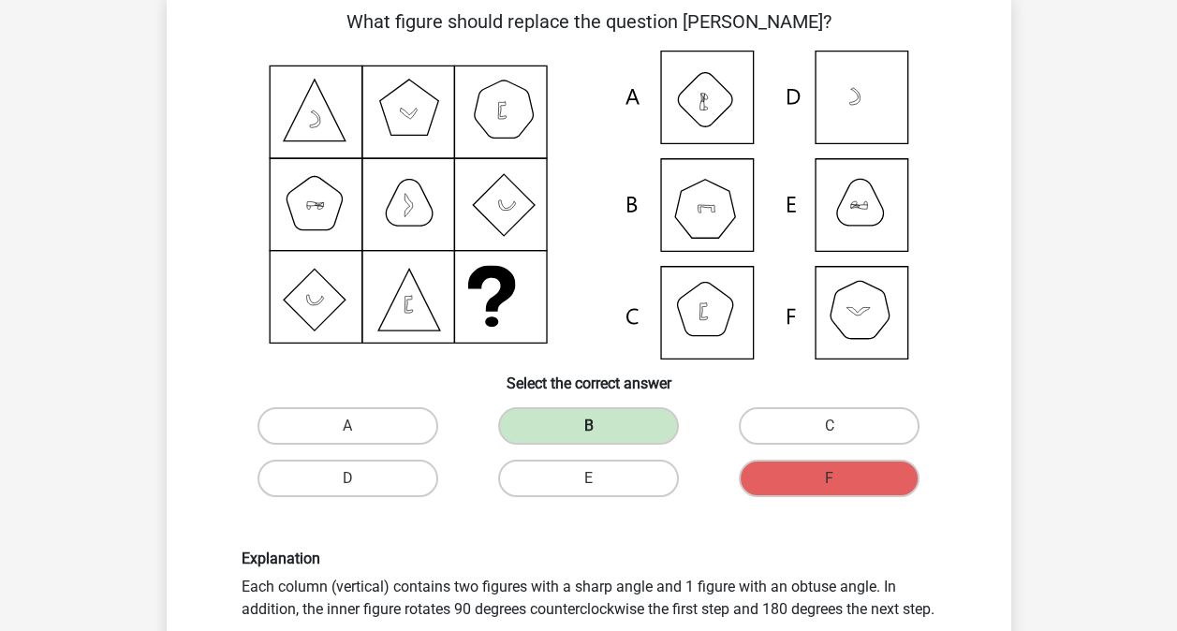
click at [633, 416] on label "B" at bounding box center [588, 425] width 181 height 37
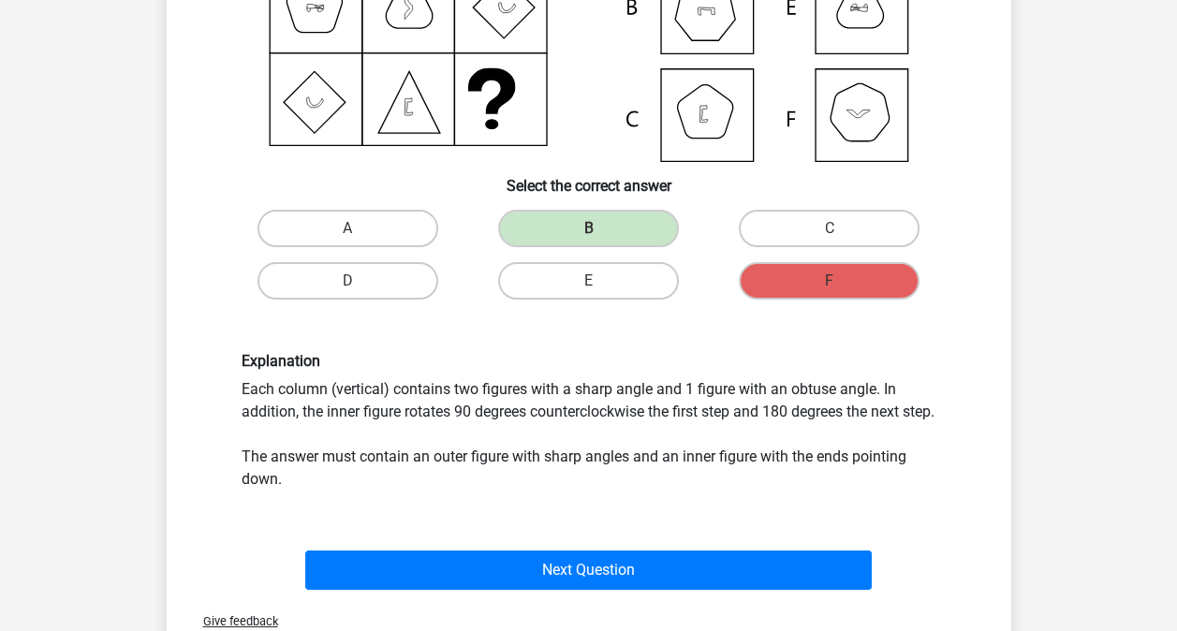
scroll to position [300, 0]
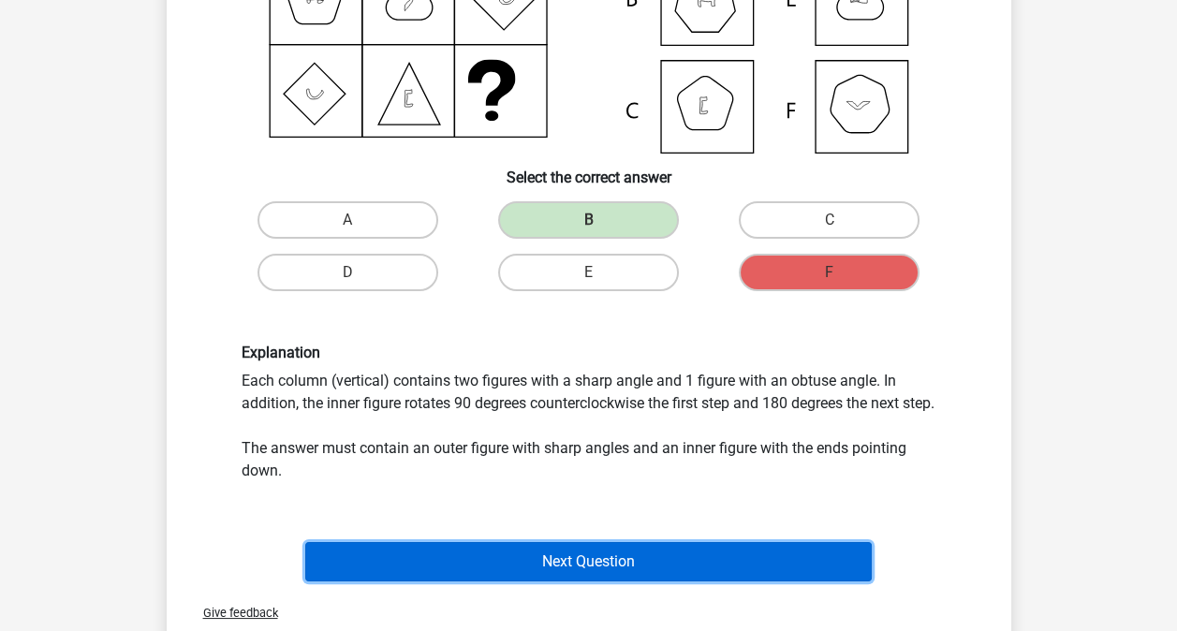
click at [715, 576] on button "Next Question" at bounding box center [588, 561] width 567 height 39
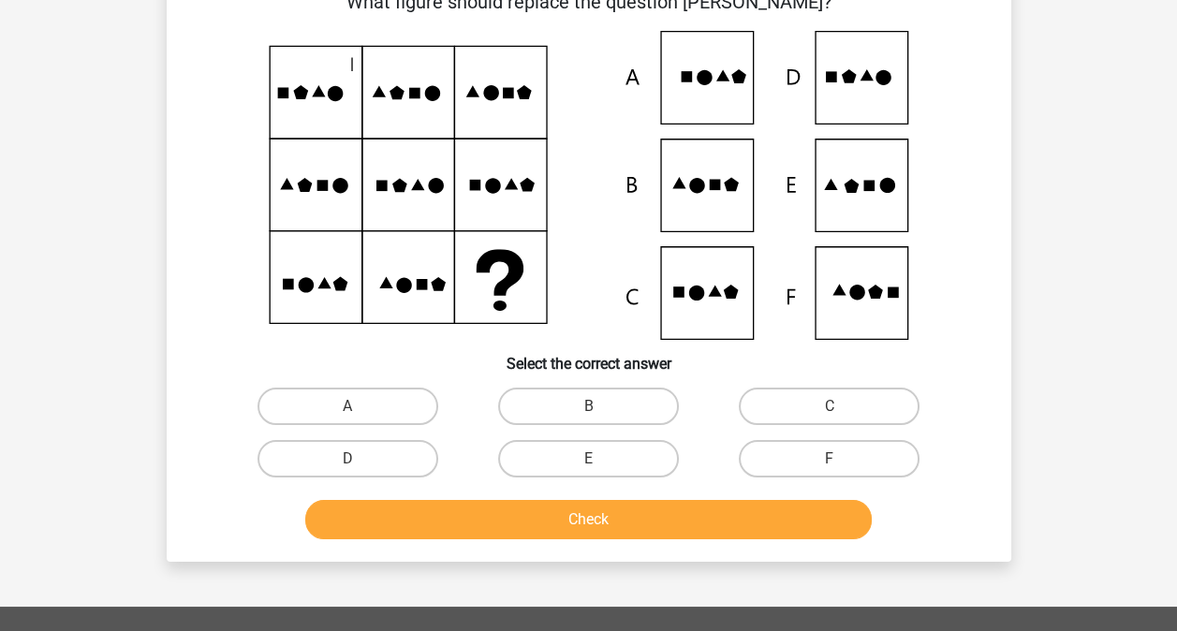
scroll to position [114, 0]
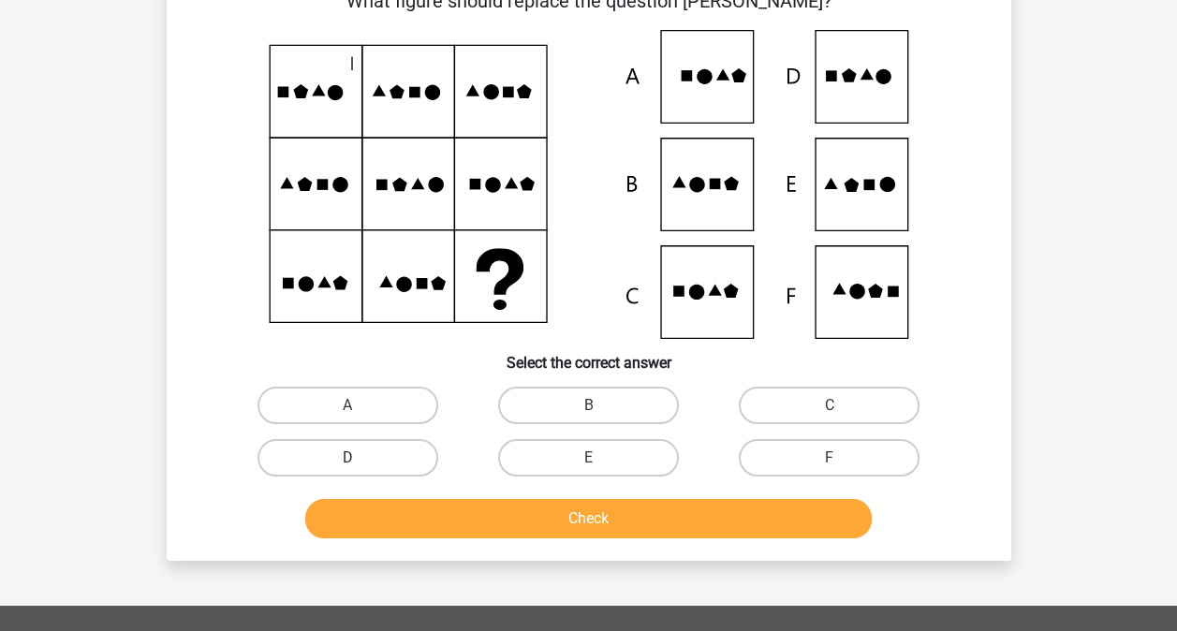
click at [386, 454] on label "D" at bounding box center [348, 457] width 181 height 37
click at [360, 458] on input "D" at bounding box center [353, 464] width 12 height 12
radio input "true"
click at [450, 538] on div "Check" at bounding box center [589, 522] width 723 height 47
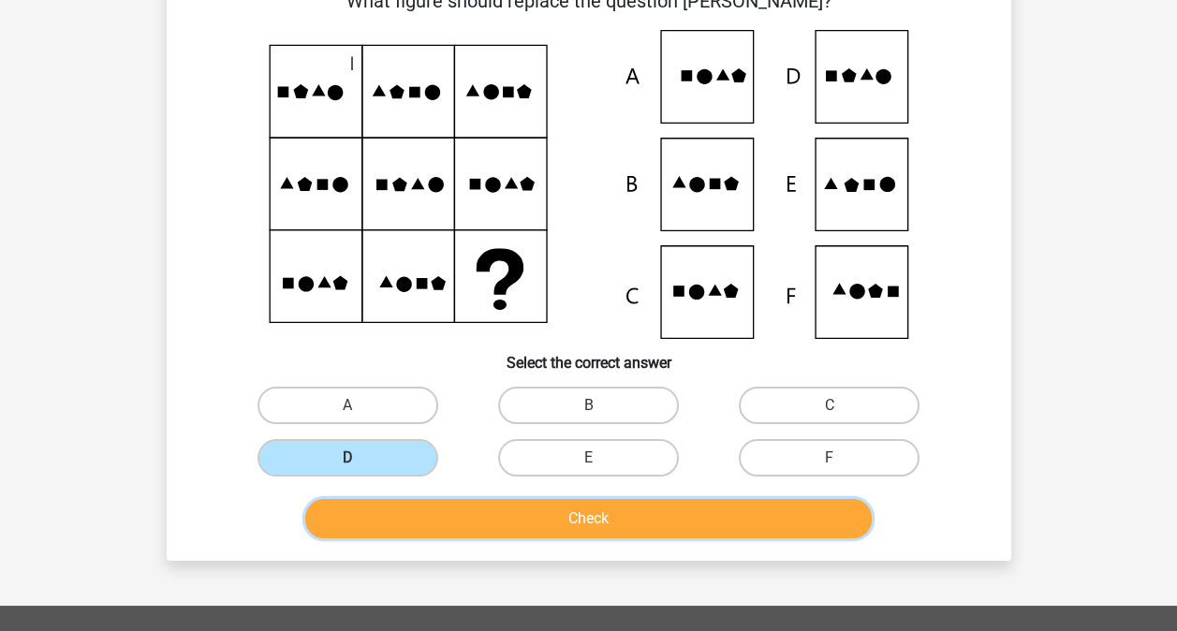
click at [463, 516] on button "Check" at bounding box center [588, 518] width 567 height 39
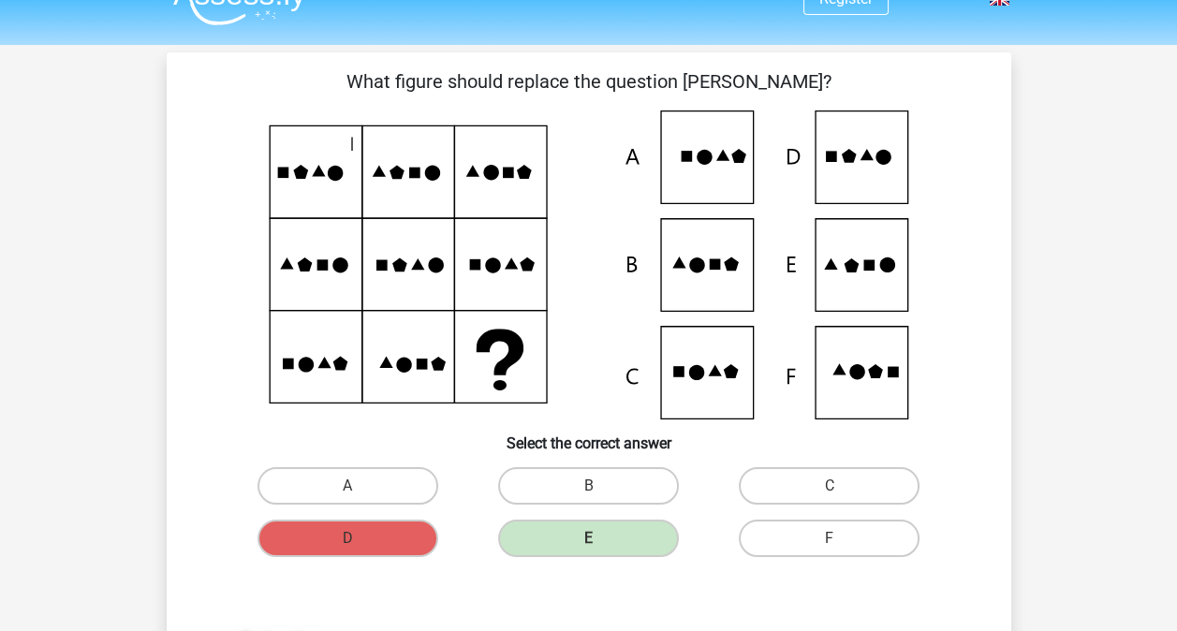
scroll to position [0, 0]
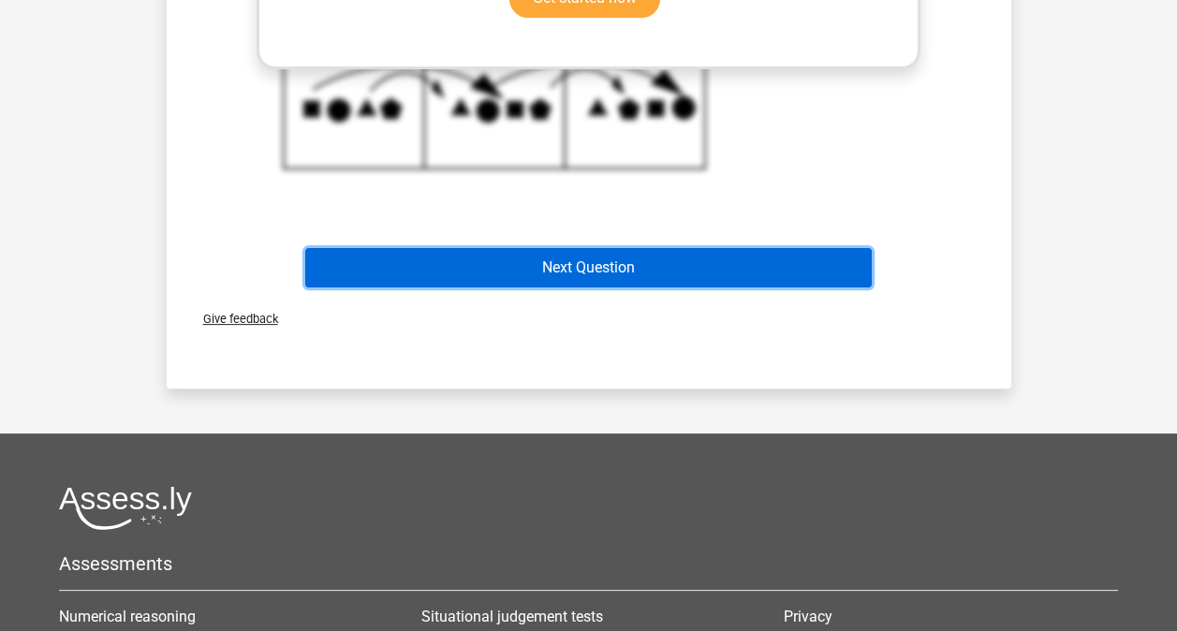
click at [745, 264] on button "Next Question" at bounding box center [588, 267] width 567 height 39
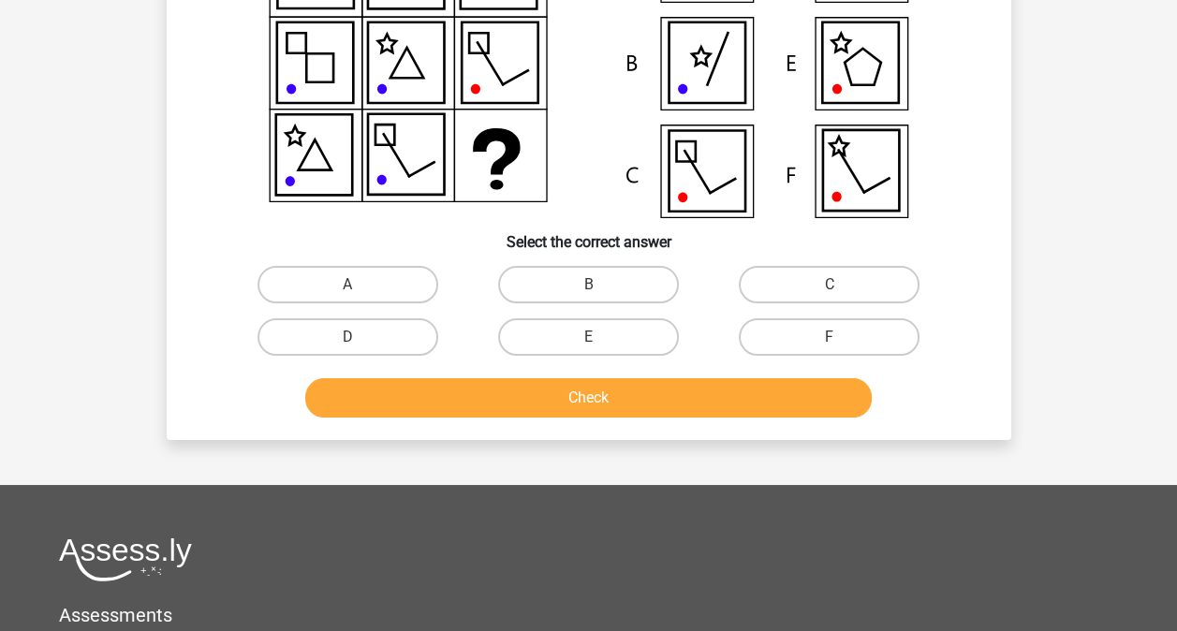
scroll to position [236, 0]
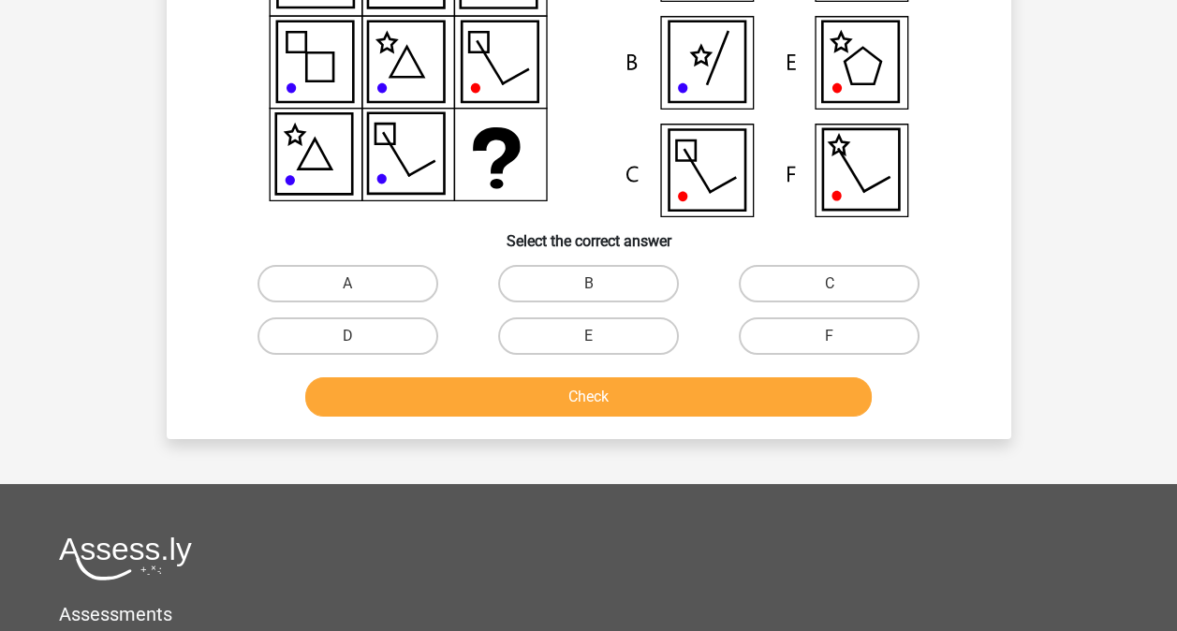
click at [532, 378] on button "Check" at bounding box center [588, 396] width 567 height 39
click at [562, 339] on label "E" at bounding box center [588, 335] width 181 height 37
click at [588, 339] on input "E" at bounding box center [594, 342] width 12 height 12
radio input "true"
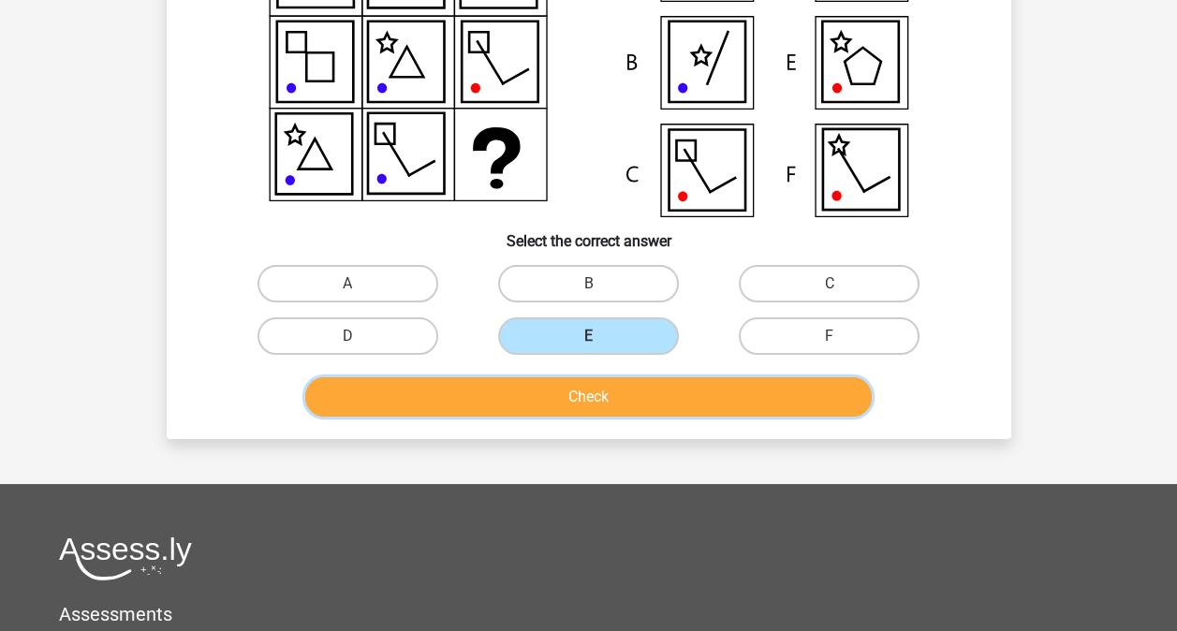
click at [543, 383] on button "Check" at bounding box center [588, 396] width 567 height 39
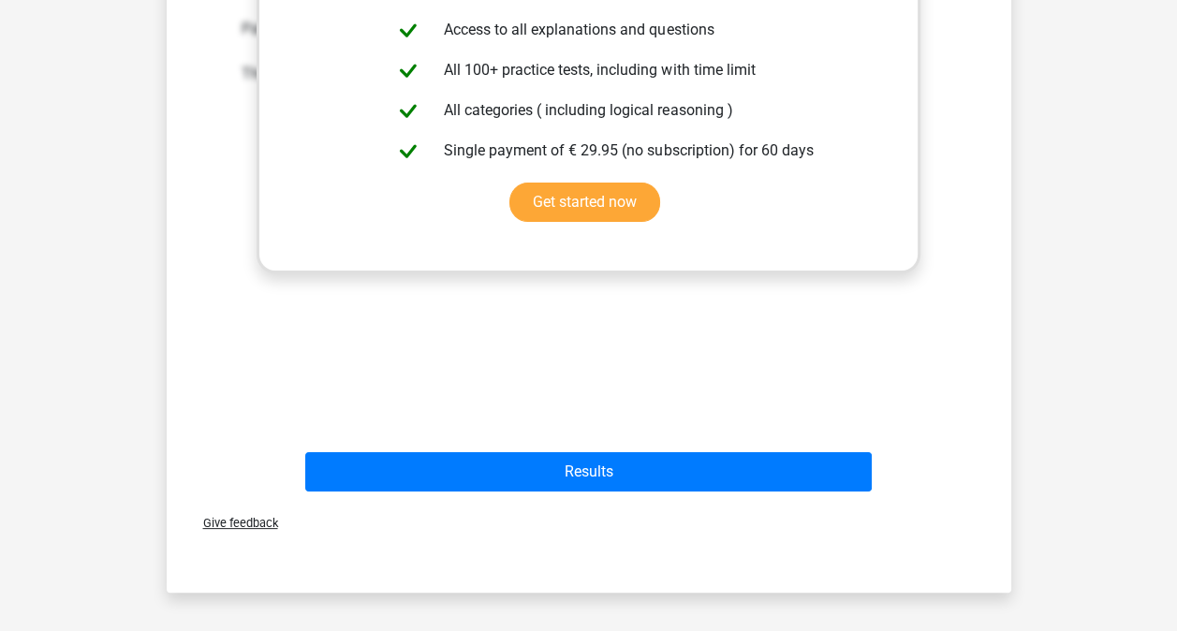
scroll to position [770, 0]
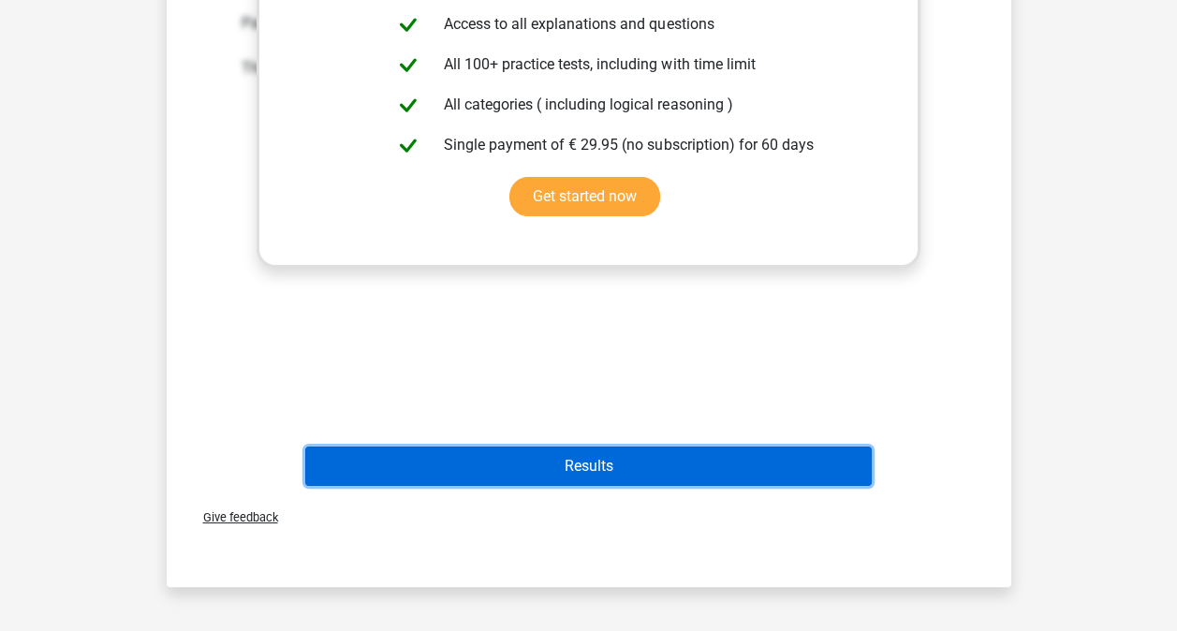
click at [540, 453] on button "Results" at bounding box center [588, 466] width 567 height 39
